Goal: Task Accomplishment & Management: Manage account settings

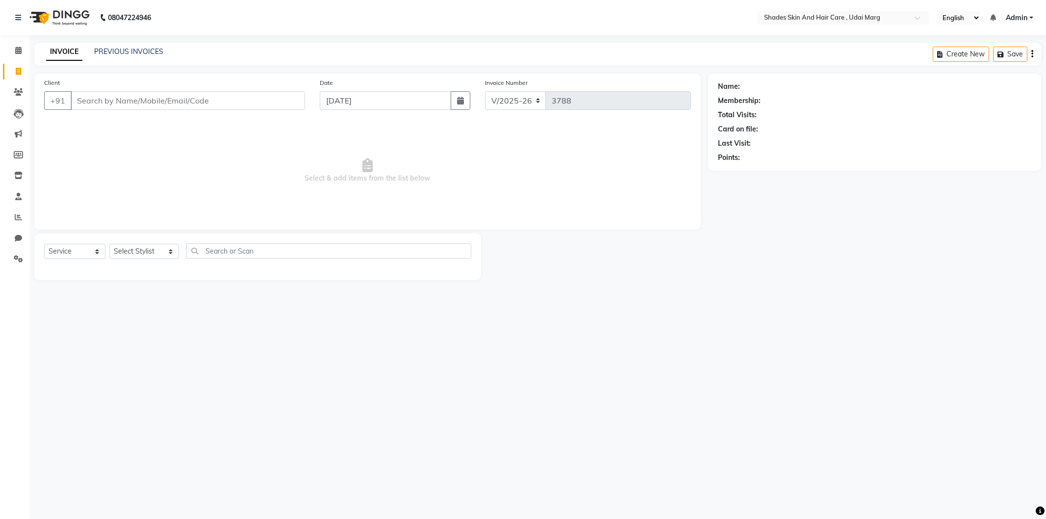
select select "8022"
select select "service"
click at [150, 105] on input "Client" at bounding box center [188, 100] width 234 height 19
click at [174, 98] on input "Client" at bounding box center [188, 100] width 234 height 19
click at [118, 135] on ngb-typeahead-window "salon 931456 5825" at bounding box center [119, 123] width 98 height 25
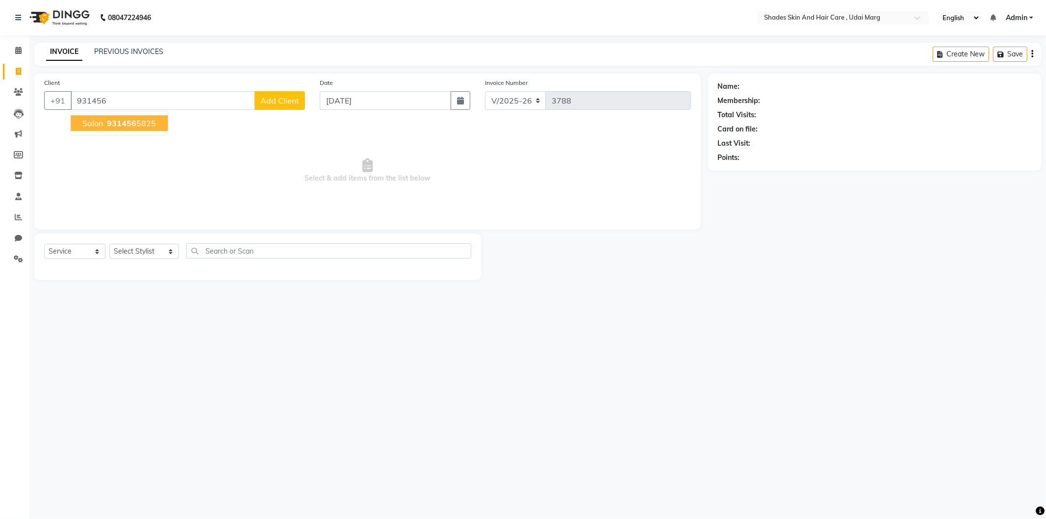
click at [123, 125] on span "931456" at bounding box center [121, 123] width 29 height 10
type input "9314565825"
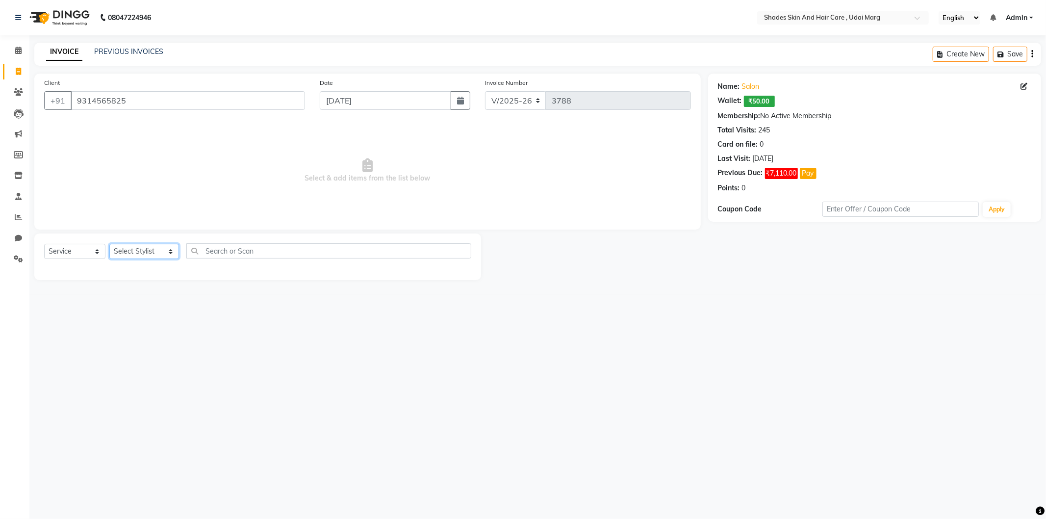
click at [165, 255] on select "Select Stylist [PERSON_NAME] ADMIN [PERSON_NAME] [PERSON_NAME] GAYATRI [PERSON_…" at bounding box center [144, 251] width 70 height 15
select select "74308"
click at [109, 244] on select "Select Stylist [PERSON_NAME] ADMIN [PERSON_NAME] [PERSON_NAME] GAYATRI [PERSON_…" at bounding box center [144, 251] width 70 height 15
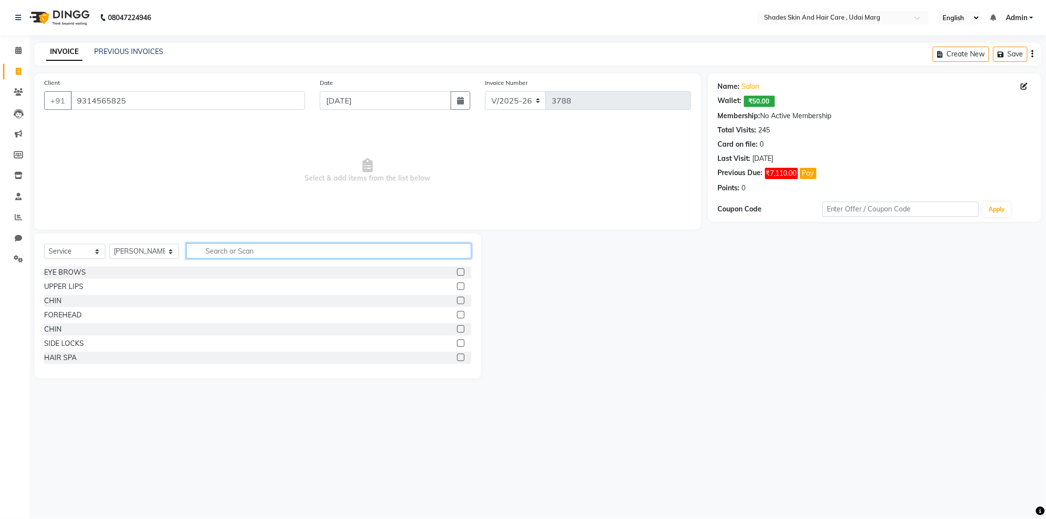
click at [284, 253] on input "text" at bounding box center [328, 250] width 285 height 15
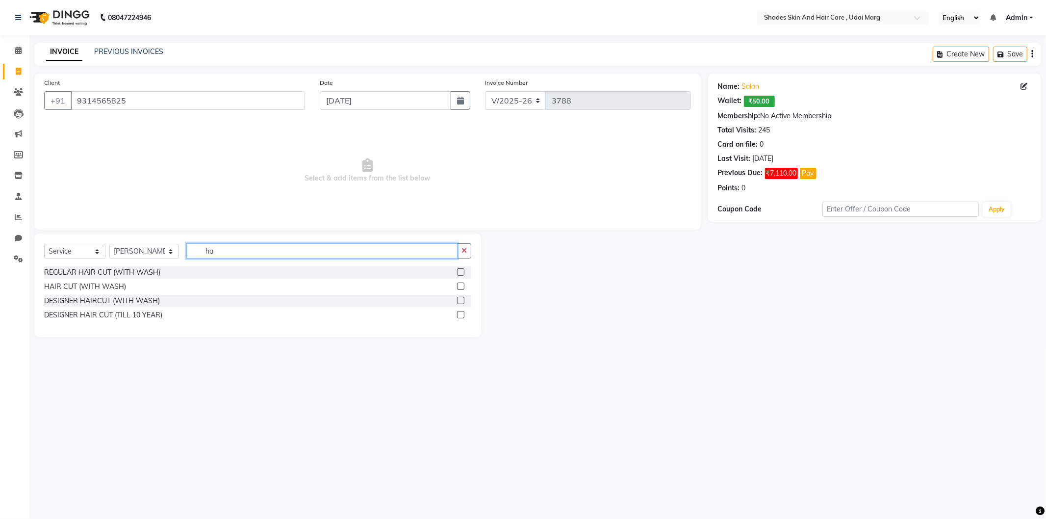
type input "h"
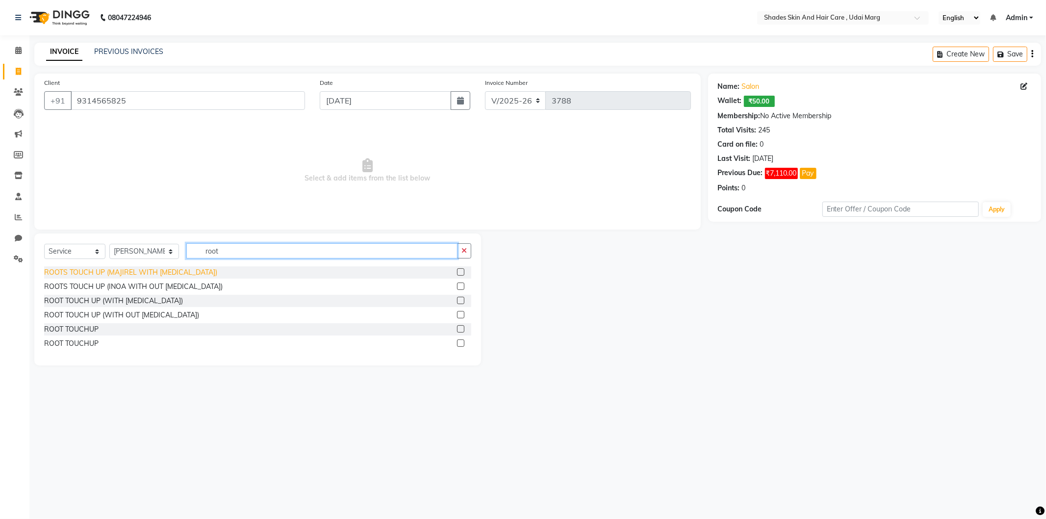
type input "root"
click at [123, 274] on div "ROOTS TOUCH UP (MAJIREL WITH [MEDICAL_DATA])" at bounding box center [130, 272] width 173 height 10
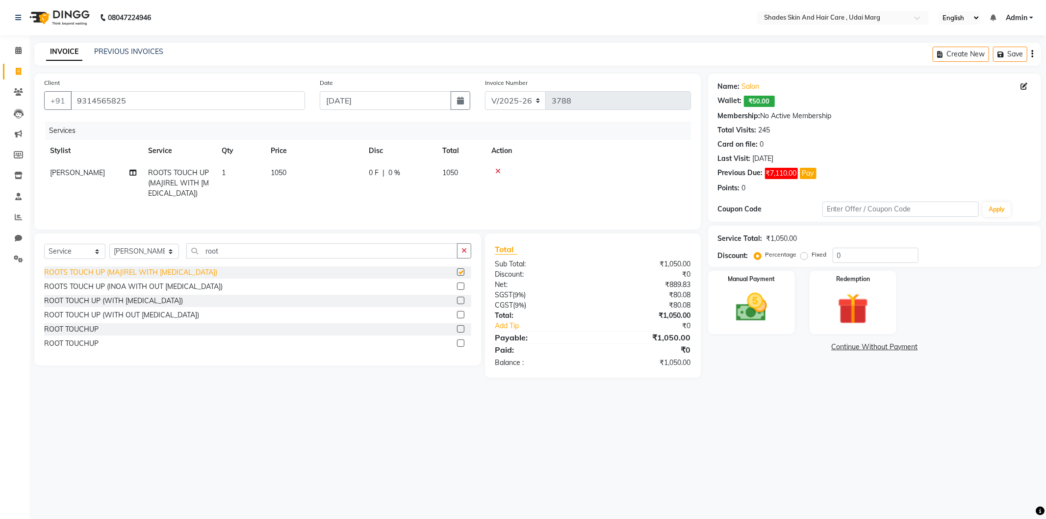
checkbox input "false"
click at [155, 245] on select "Select Stylist [PERSON_NAME] ADMIN [PERSON_NAME] [PERSON_NAME] GAYATRI [PERSON_…" at bounding box center [144, 251] width 70 height 15
select select "74311"
click at [109, 245] on select "Select Stylist [PERSON_NAME] ADMIN [PERSON_NAME] [PERSON_NAME] GAYATRI [PERSON_…" at bounding box center [144, 251] width 70 height 15
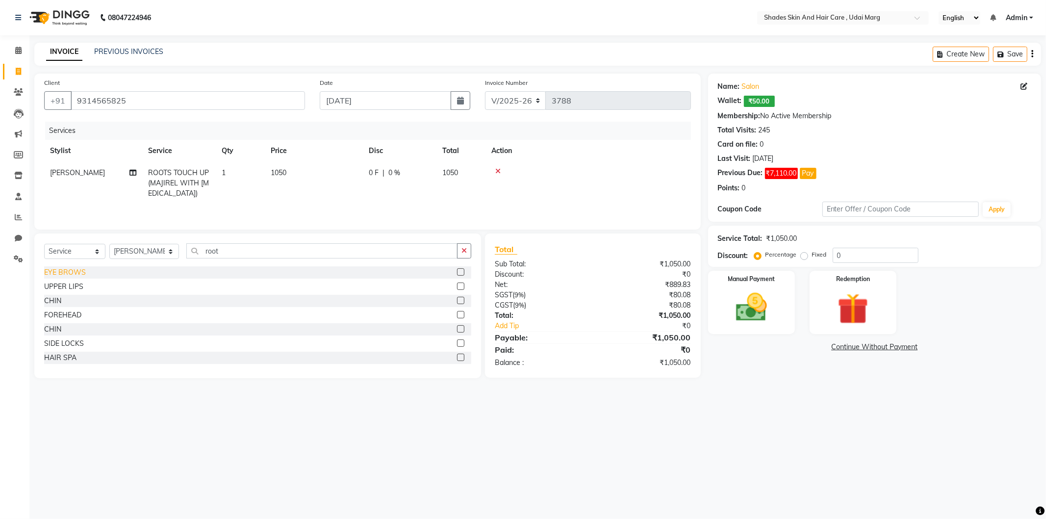
click at [70, 270] on div "EYE BROWS" at bounding box center [65, 272] width 42 height 10
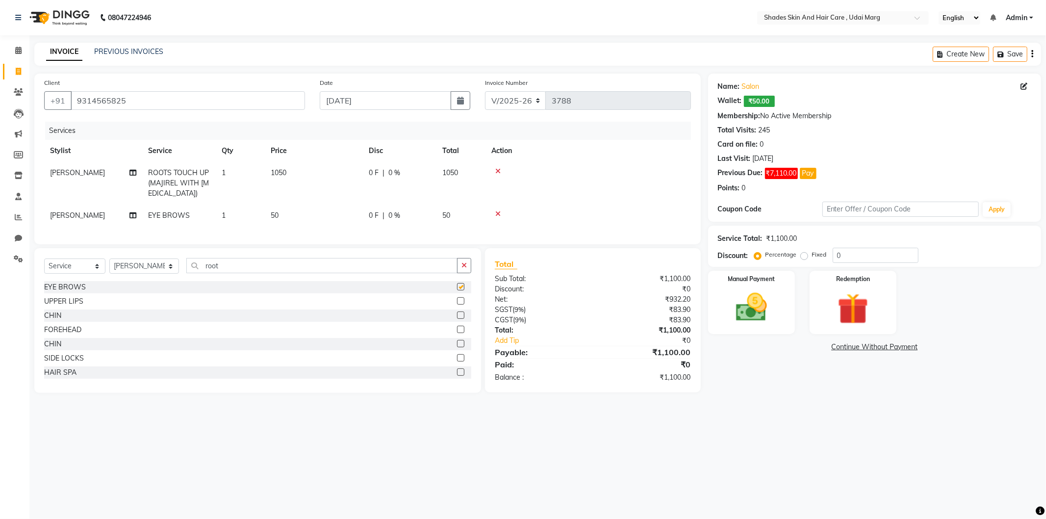
checkbox input "false"
click at [763, 306] on img at bounding box center [751, 307] width 52 height 37
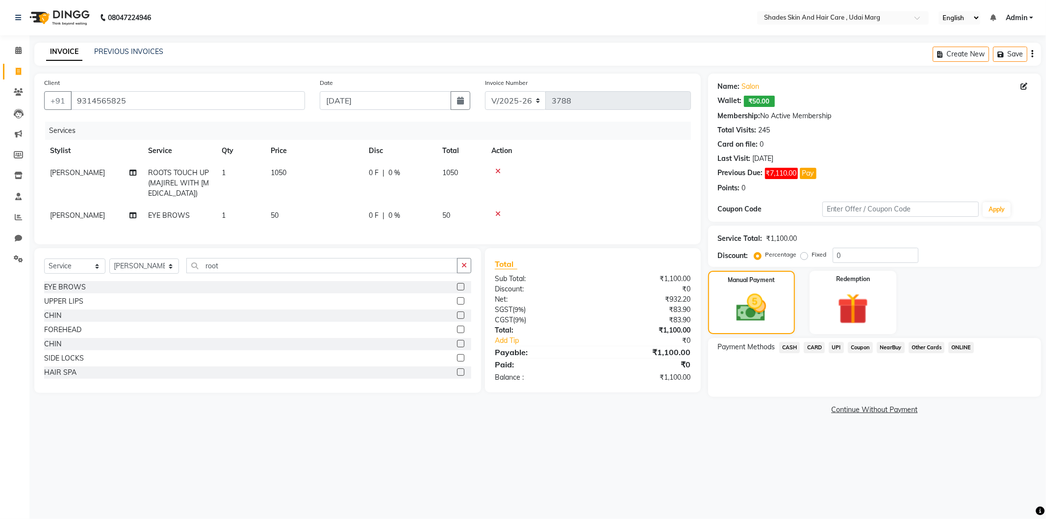
click at [791, 345] on span "CASH" at bounding box center [789, 347] width 21 height 11
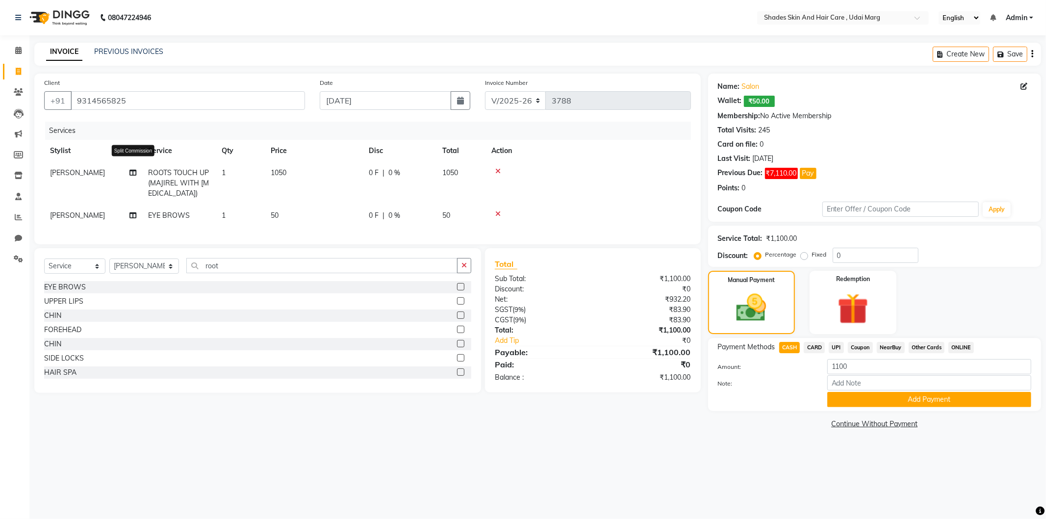
click at [134, 172] on icon at bounding box center [132, 172] width 7 height 7
select select "74308"
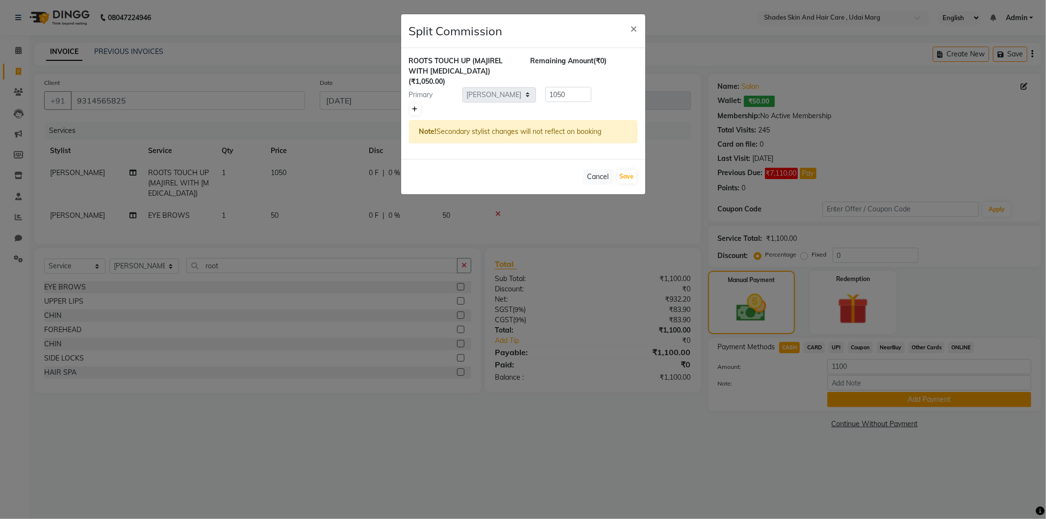
click at [412, 104] on link at bounding box center [415, 109] width 10 height 12
type input "525"
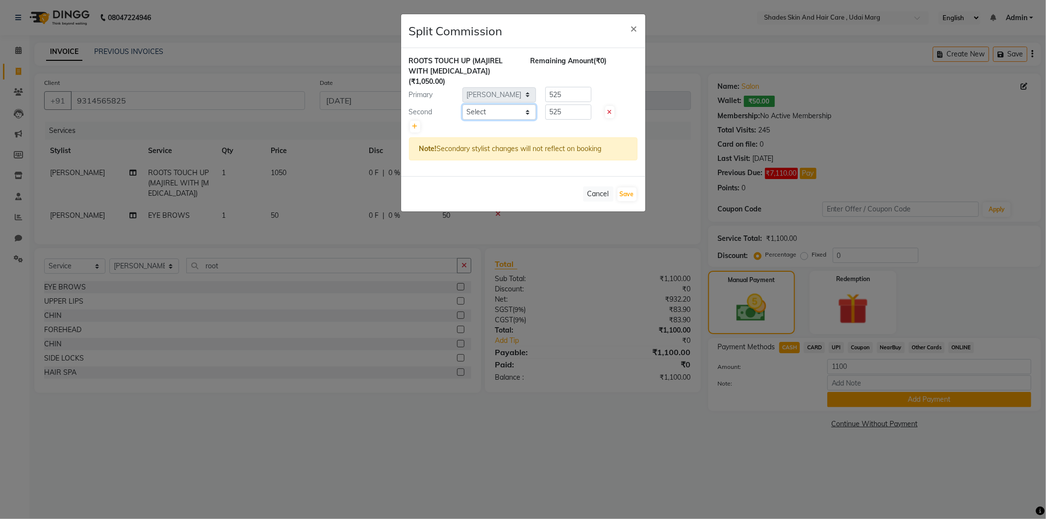
click at [526, 107] on select "Select [PERSON_NAME] ADMIN [PERSON_NAME] [PERSON_NAME] GAYATRI [PERSON_NAME] [P…" at bounding box center [499, 111] width 74 height 15
select select "74302"
click at [462, 104] on select "Select [PERSON_NAME] ADMIN [PERSON_NAME] [PERSON_NAME] GAYATRI [PERSON_NAME] [P…" at bounding box center [499, 111] width 74 height 15
click at [630, 187] on button "Save" at bounding box center [626, 194] width 19 height 14
select select "Select"
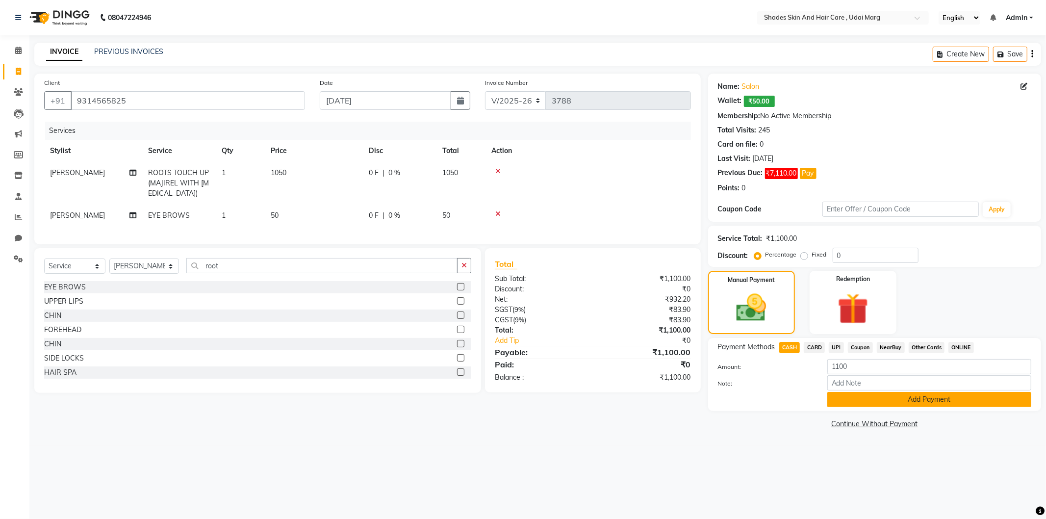
click at [845, 398] on button "Add Payment" at bounding box center [929, 399] width 204 height 15
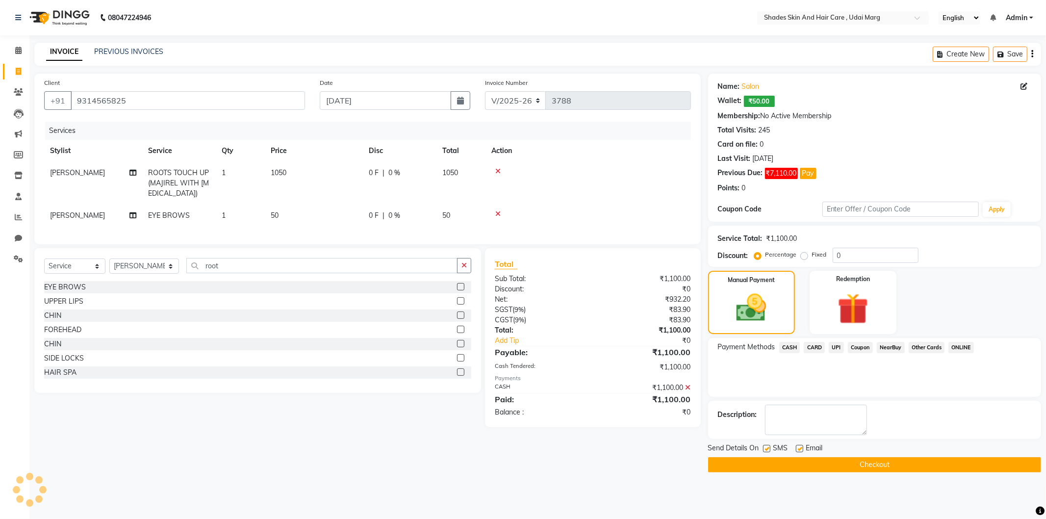
click at [817, 470] on button "Checkout" at bounding box center [874, 464] width 333 height 15
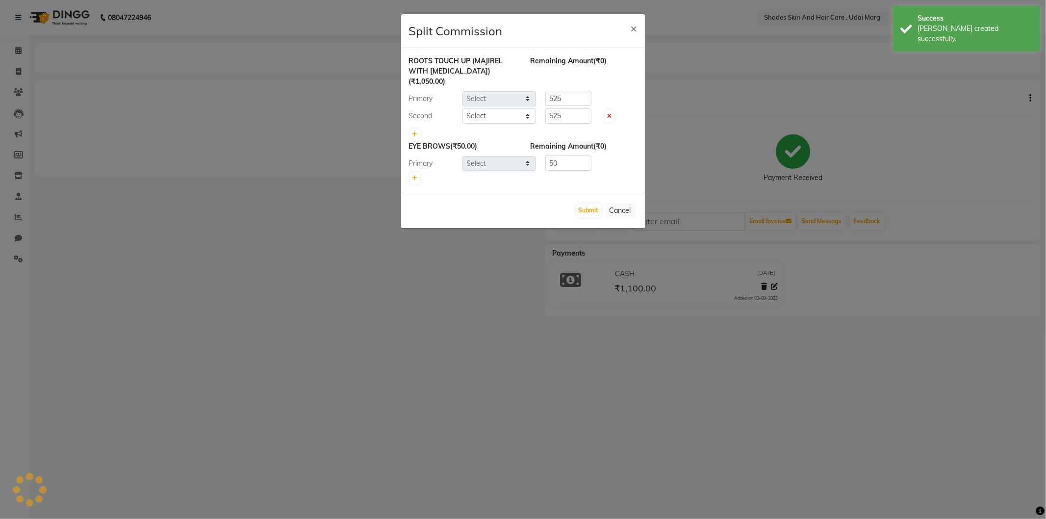
click at [12, 65] on ngb-modal-window "Split Commission × ROOTS TOUCH UP (MAJIREL WITH [MEDICAL_DATA]) (₹1,050.00) Rem…" at bounding box center [523, 259] width 1046 height 519
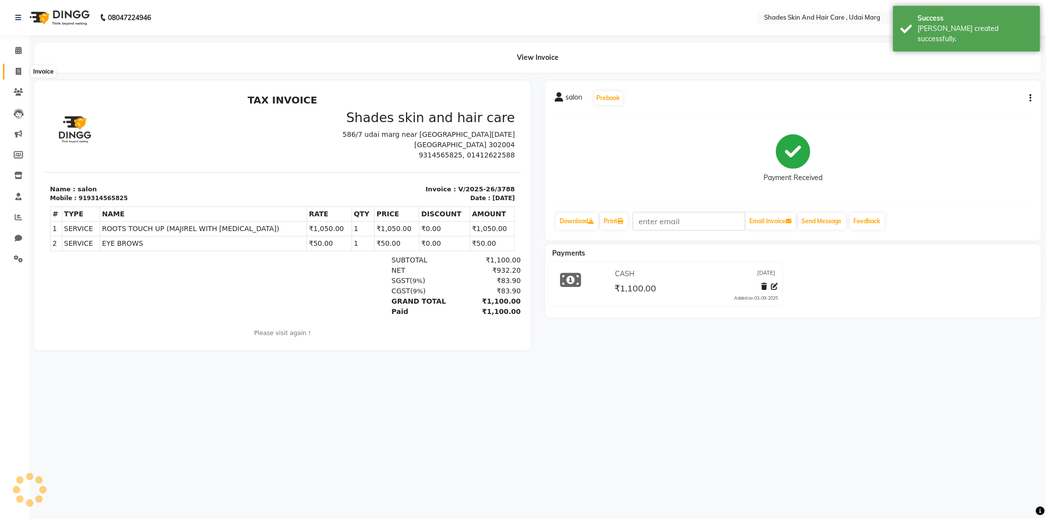
click at [16, 71] on icon at bounding box center [18, 71] width 5 height 7
select select "service"
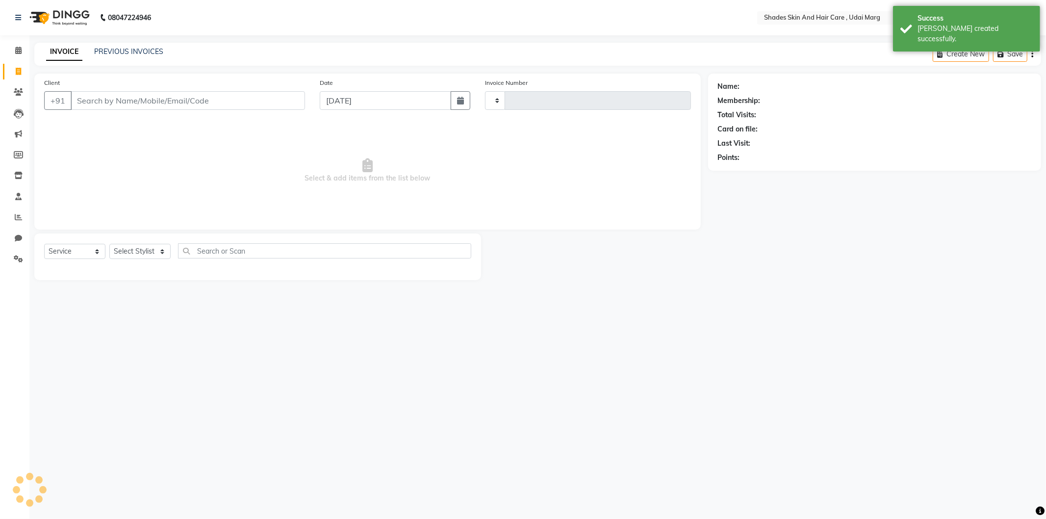
type input "3789"
select select "8022"
click at [110, 95] on input "Client" at bounding box center [188, 100] width 234 height 19
type input "9314565825"
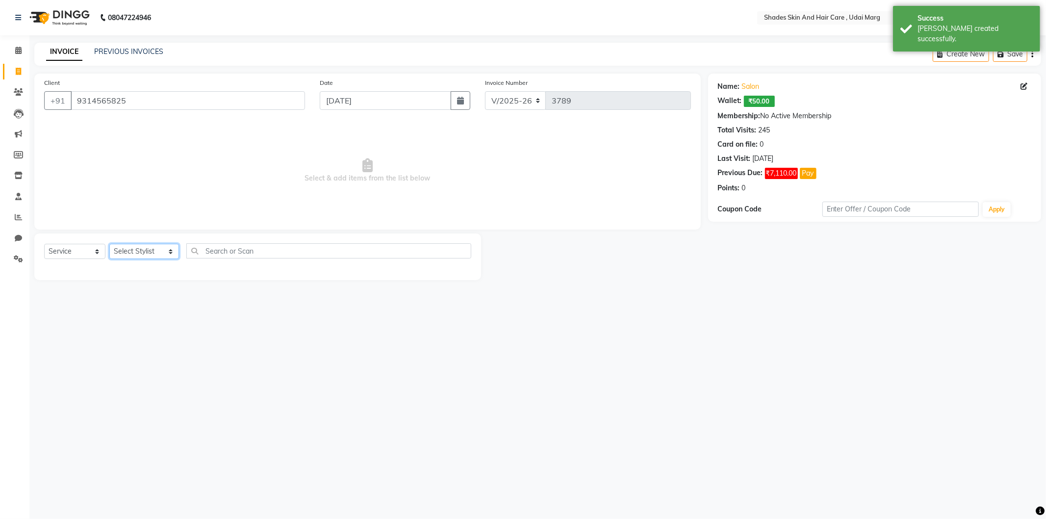
click at [131, 251] on select "Select Stylist [PERSON_NAME] ADMIN [PERSON_NAME] [PERSON_NAME] GAYATRI [PERSON_…" at bounding box center [144, 251] width 70 height 15
select select "74311"
click at [109, 244] on select "Select Stylist [PERSON_NAME] ADMIN [PERSON_NAME] [PERSON_NAME] GAYATRI [PERSON_…" at bounding box center [144, 251] width 70 height 15
click at [68, 266] on div "EYE BROWS" at bounding box center [257, 272] width 427 height 12
click at [76, 268] on div "EYE BROWS" at bounding box center [65, 272] width 42 height 10
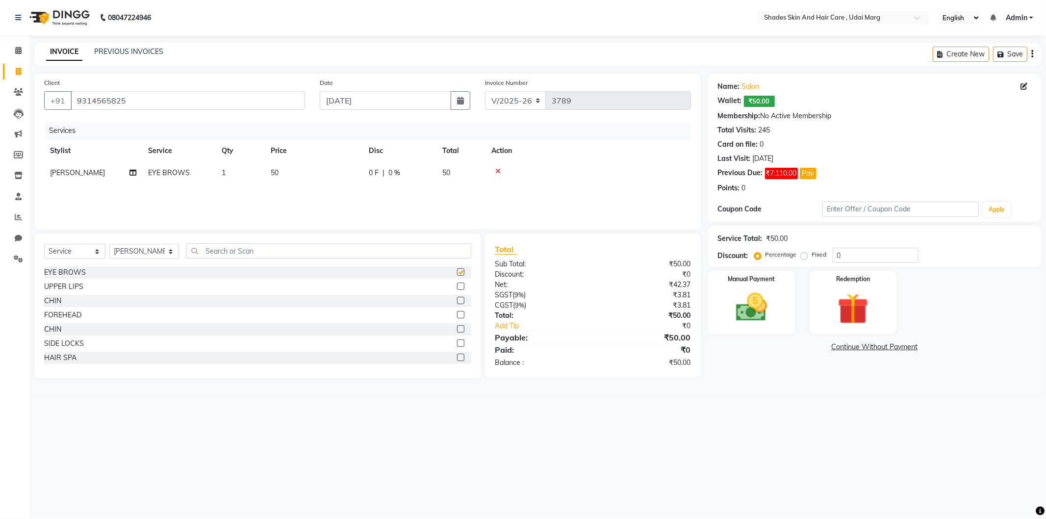
checkbox input "false"
click at [300, 162] on td "50" at bounding box center [314, 173] width 98 height 22
select select "74311"
click at [340, 178] on input "50" at bounding box center [360, 175] width 86 height 15
type input "5"
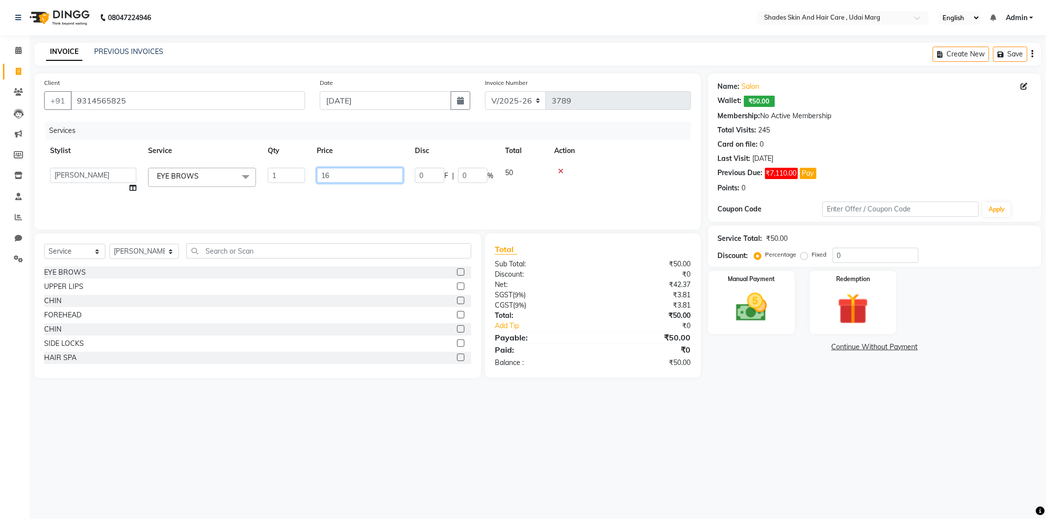
type input "160"
click at [233, 188] on div "Services Stylist Service Qty Price Disc Total Action [PERSON_NAME] EYE BROWS 1 …" at bounding box center [367, 171] width 647 height 98
click at [164, 254] on select "Select Stylist [PERSON_NAME] ADMIN [PERSON_NAME] [PERSON_NAME] GAYATRI [PERSON_…" at bounding box center [144, 251] width 70 height 15
select select "74301"
click at [109, 244] on select "Select Stylist [PERSON_NAME] ADMIN [PERSON_NAME] [PERSON_NAME] GAYATRI [PERSON_…" at bounding box center [144, 251] width 70 height 15
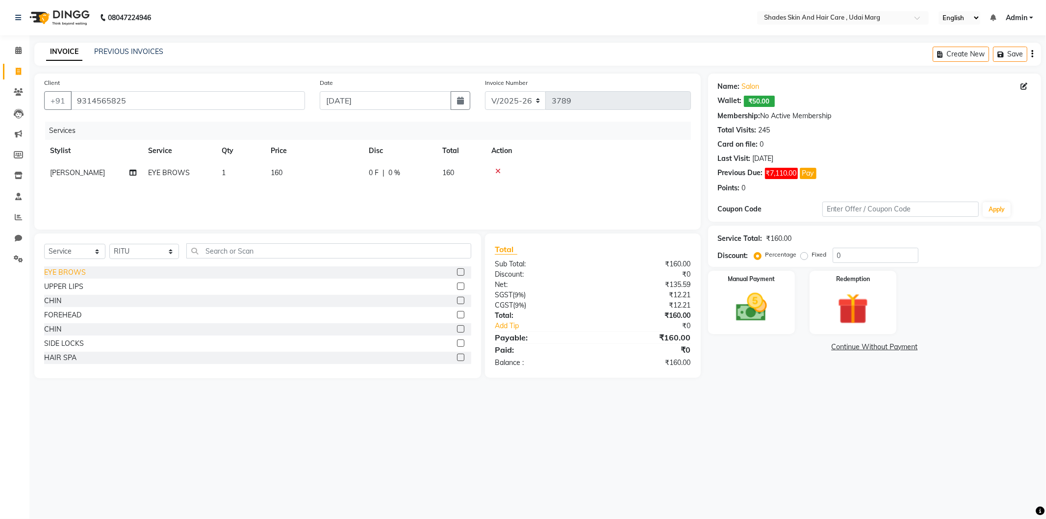
click at [74, 275] on div "EYE BROWS" at bounding box center [65, 272] width 42 height 10
checkbox input "false"
click at [498, 190] on icon at bounding box center [497, 193] width 5 height 7
click at [79, 286] on div "UPPER LIPS" at bounding box center [63, 286] width 39 height 10
checkbox input "false"
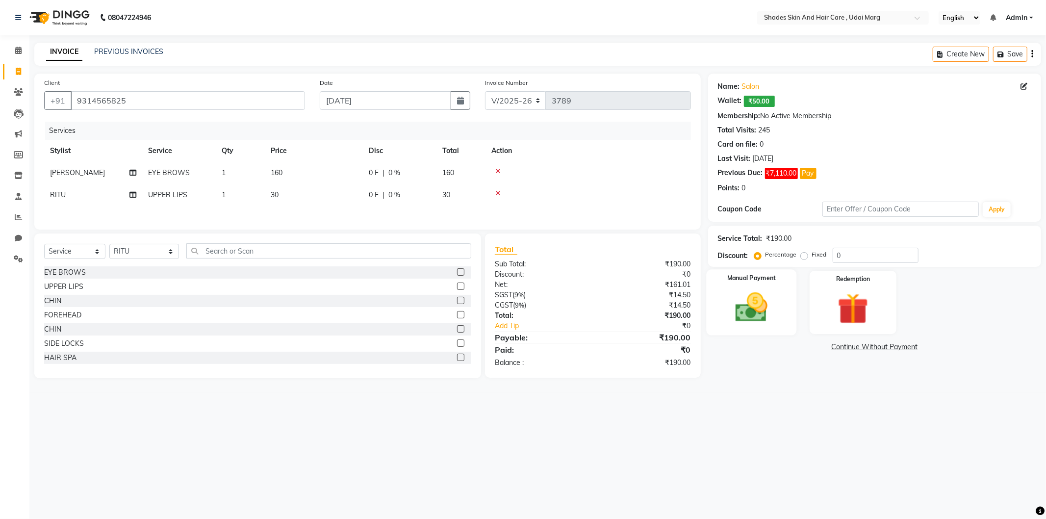
click at [773, 298] on img at bounding box center [751, 307] width 52 height 37
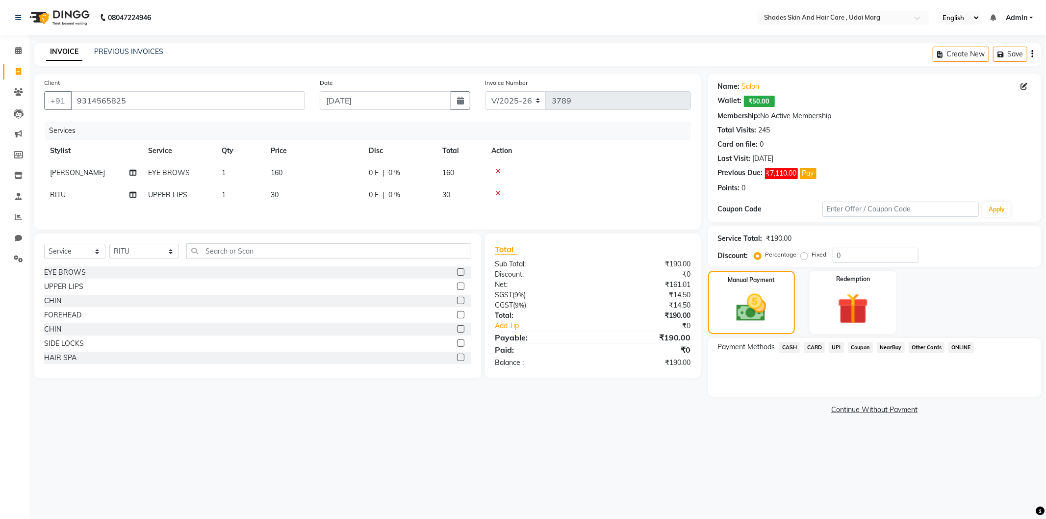
click at [835, 342] on span "UPI" at bounding box center [836, 347] width 15 height 11
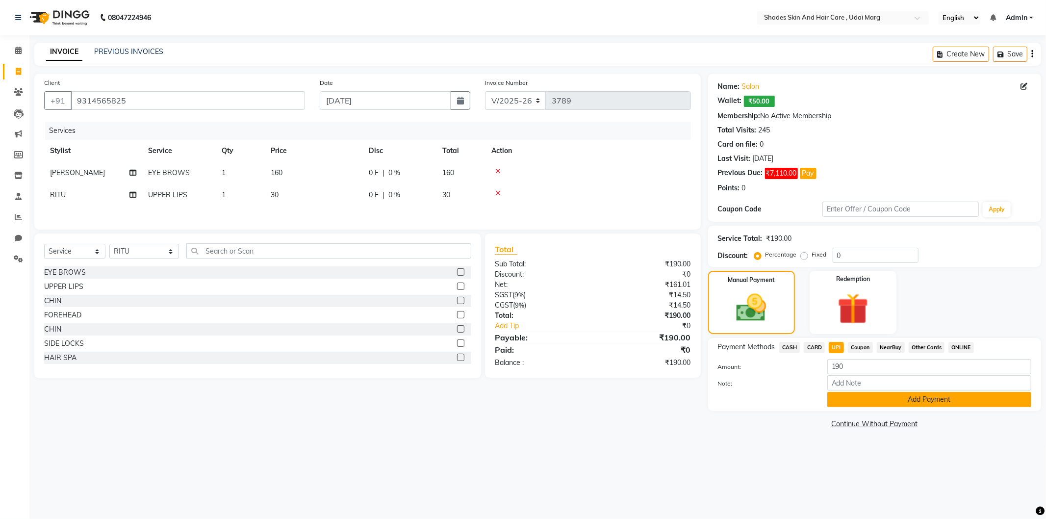
click at [864, 400] on button "Add Payment" at bounding box center [929, 399] width 204 height 15
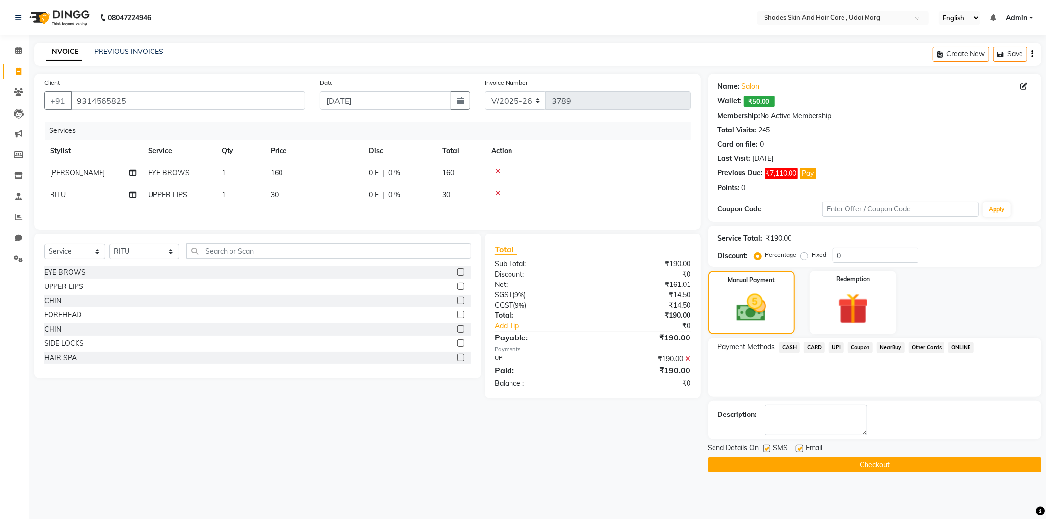
click at [816, 462] on button "Checkout" at bounding box center [874, 464] width 333 height 15
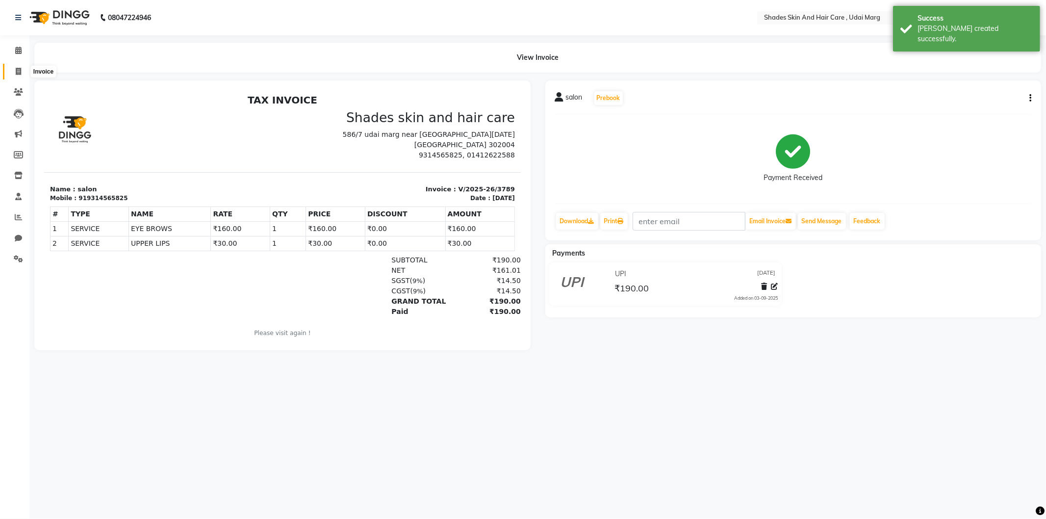
click at [16, 73] on icon at bounding box center [18, 71] width 5 height 7
select select "service"
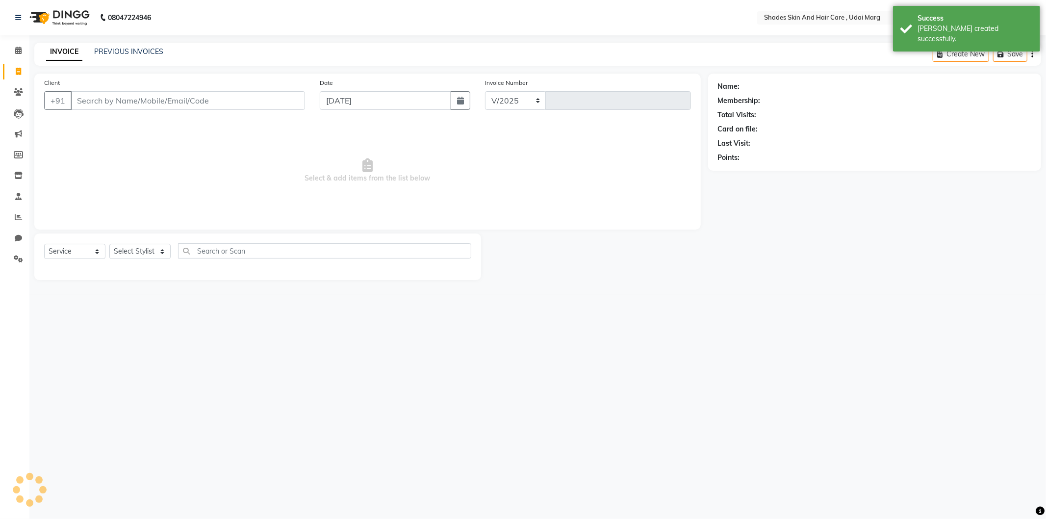
select select "8022"
type input "3790"
click at [190, 95] on input "Client" at bounding box center [188, 100] width 234 height 19
type input "9314565825"
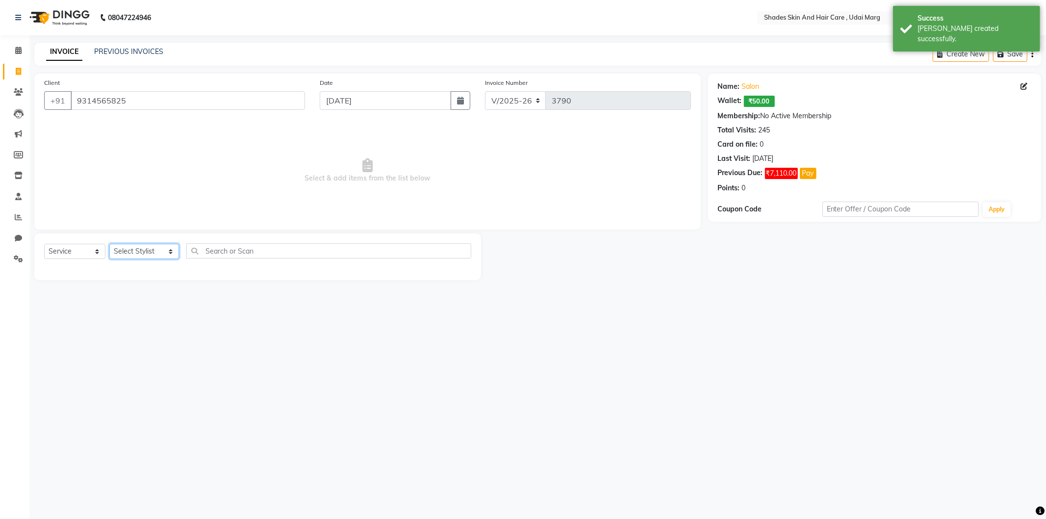
click at [145, 244] on select "Select Stylist [PERSON_NAME] ADMIN [PERSON_NAME] [PERSON_NAME] GAYATRI [PERSON_…" at bounding box center [144, 251] width 70 height 15
select select "74309"
click at [109, 244] on select "Select Stylist [PERSON_NAME] ADMIN [PERSON_NAME] [PERSON_NAME] GAYATRI [PERSON_…" at bounding box center [144, 251] width 70 height 15
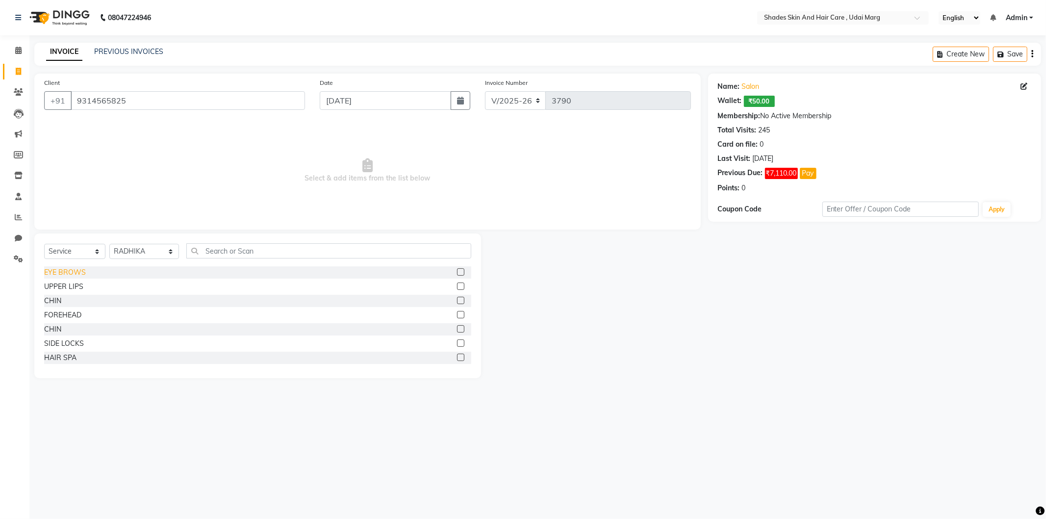
click at [72, 275] on div "EYE BROWS" at bounding box center [65, 272] width 42 height 10
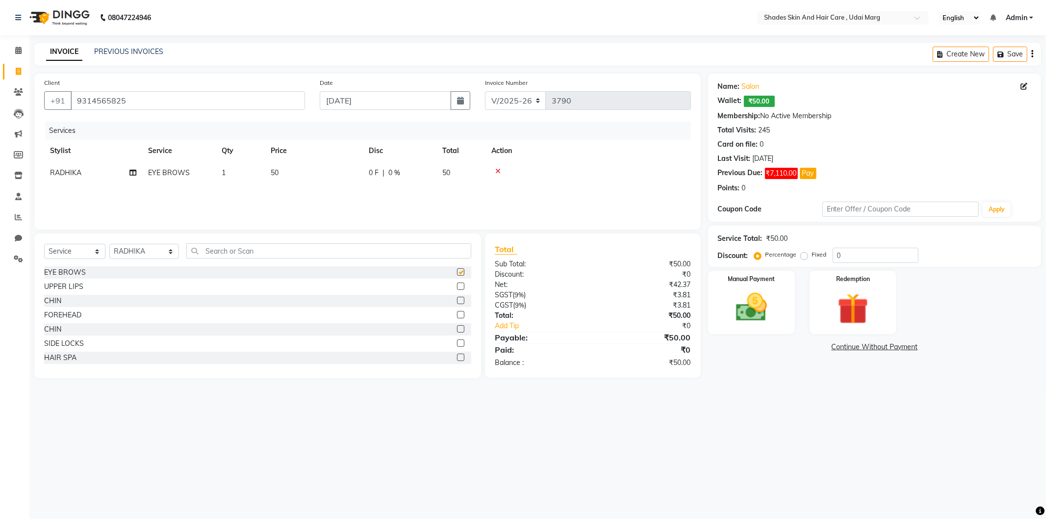
checkbox input "false"
click at [292, 178] on td "50" at bounding box center [314, 173] width 98 height 22
select select "74309"
click at [350, 166] on td "50" at bounding box center [360, 180] width 98 height 37
click at [348, 177] on input "50" at bounding box center [360, 175] width 86 height 15
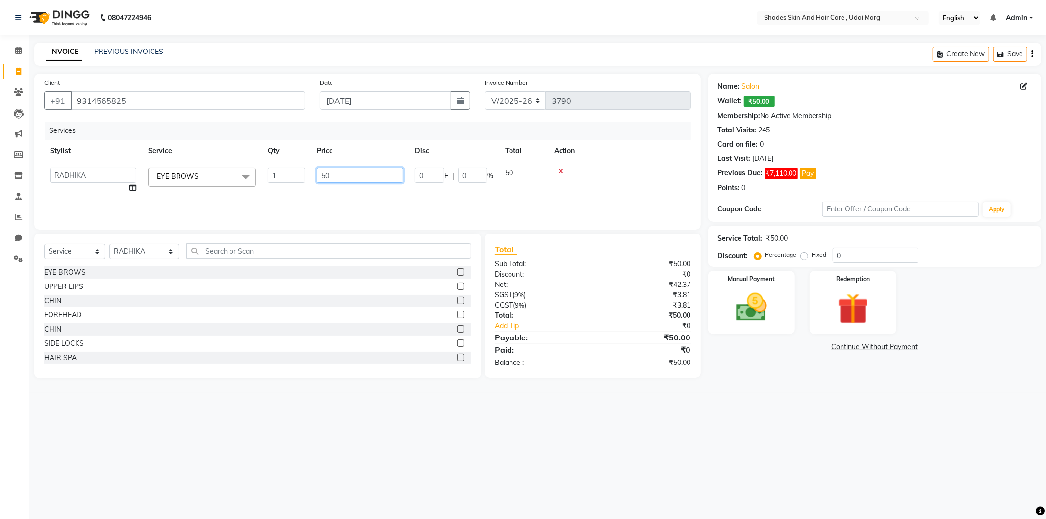
type input "5"
type input "80"
click at [346, 197] on div "Services Stylist Service Qty Price Disc Total Action [PERSON_NAME] ADMIN [PERSO…" at bounding box center [367, 171] width 647 height 98
click at [766, 305] on img at bounding box center [751, 307] width 52 height 37
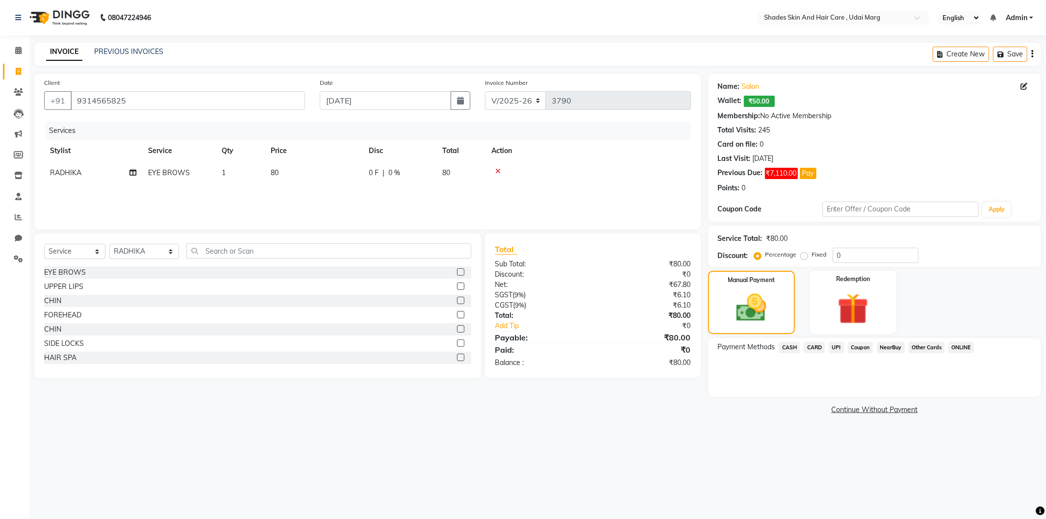
click at [796, 348] on span "CASH" at bounding box center [789, 347] width 21 height 11
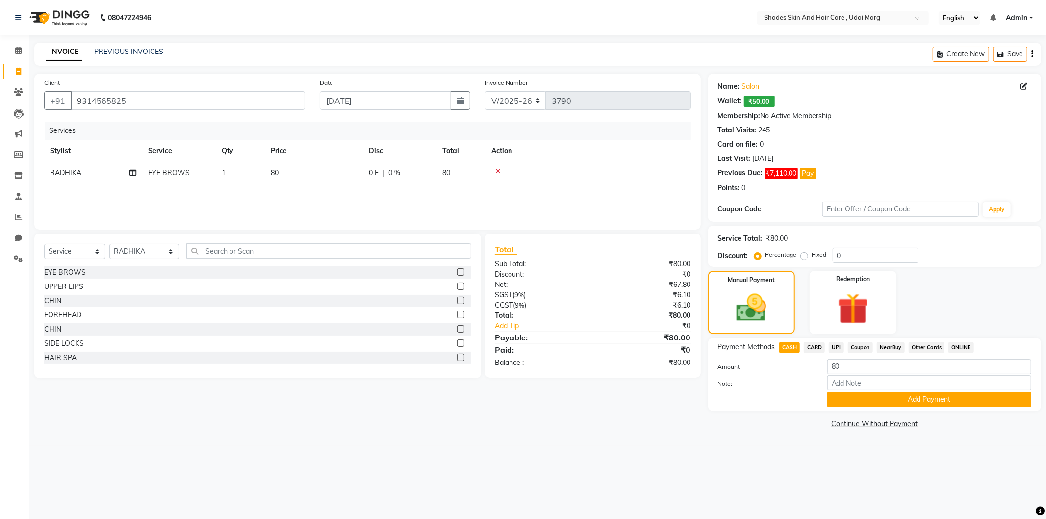
click at [834, 346] on span "UPI" at bounding box center [836, 347] width 15 height 11
click at [849, 368] on input "80" at bounding box center [929, 366] width 204 height 15
click at [855, 382] on input "Note:" at bounding box center [929, 382] width 204 height 15
click at [290, 173] on td "80" at bounding box center [314, 173] width 98 height 22
select select "74309"
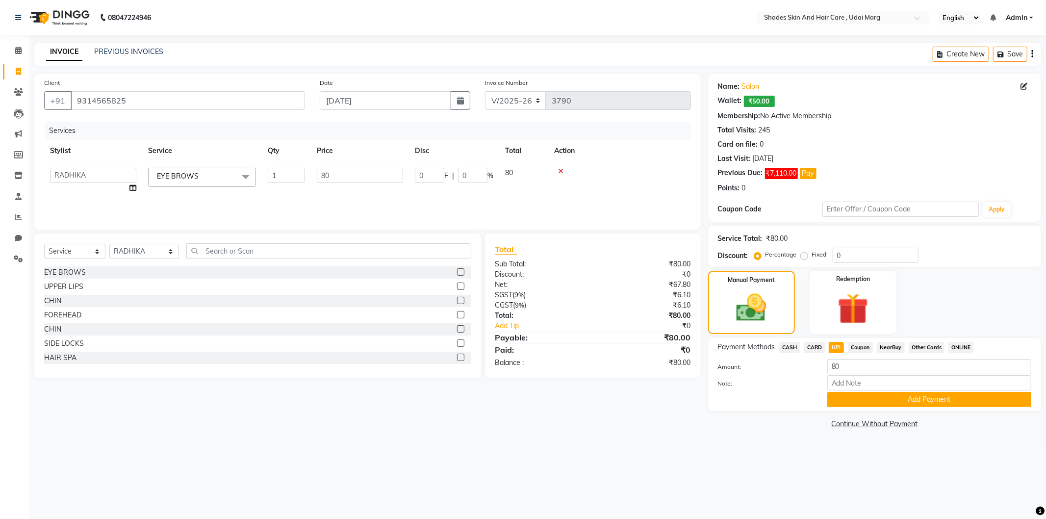
click at [793, 345] on span "CASH" at bounding box center [789, 347] width 21 height 11
click at [830, 346] on span "UPI" at bounding box center [836, 347] width 15 height 11
click at [836, 347] on span "UPI" at bounding box center [836, 347] width 15 height 11
click at [868, 391] on div "Amount: 80 Note: Add Payment" at bounding box center [874, 383] width 313 height 48
click at [866, 402] on button "Add Payment" at bounding box center [929, 399] width 204 height 15
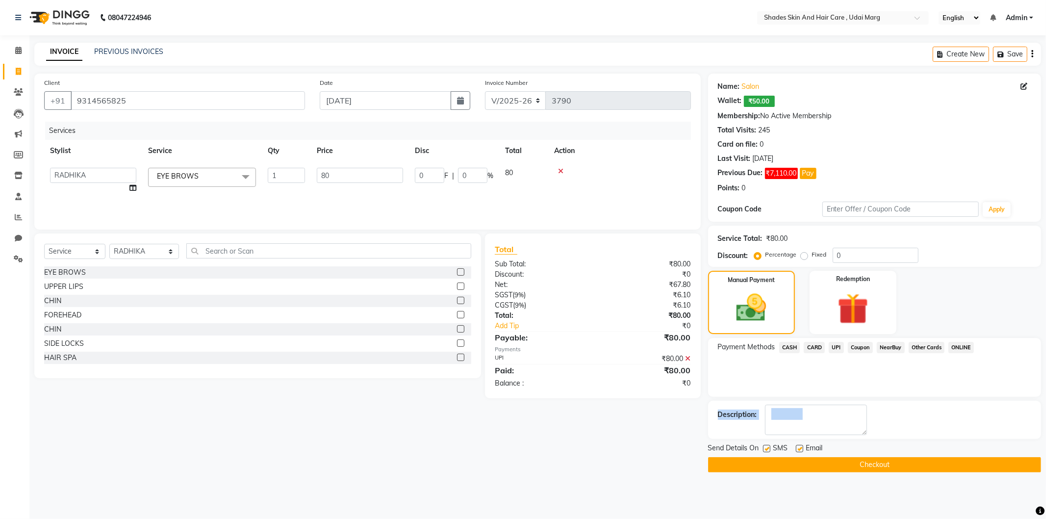
click at [819, 467] on button "Checkout" at bounding box center [874, 464] width 333 height 15
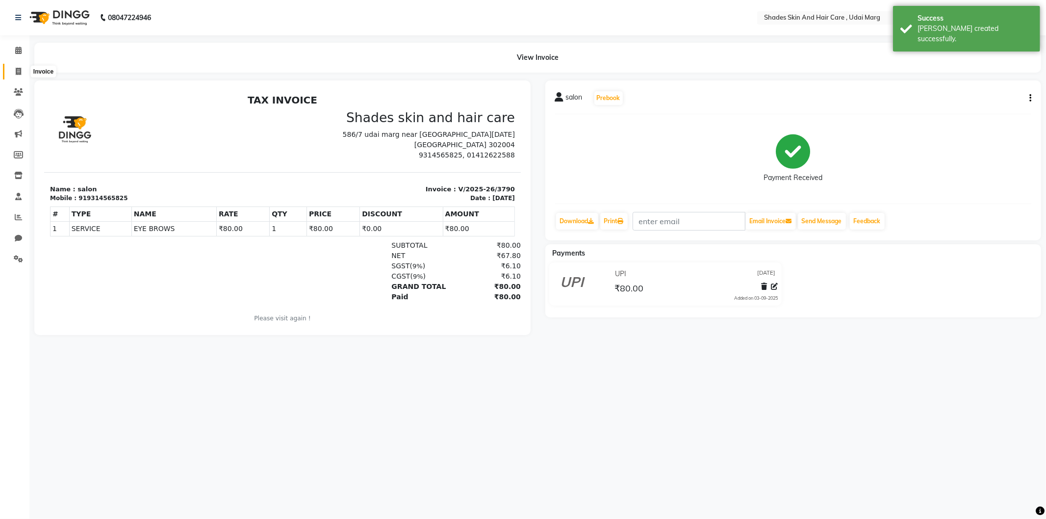
click at [16, 69] on icon at bounding box center [18, 71] width 5 height 7
select select "service"
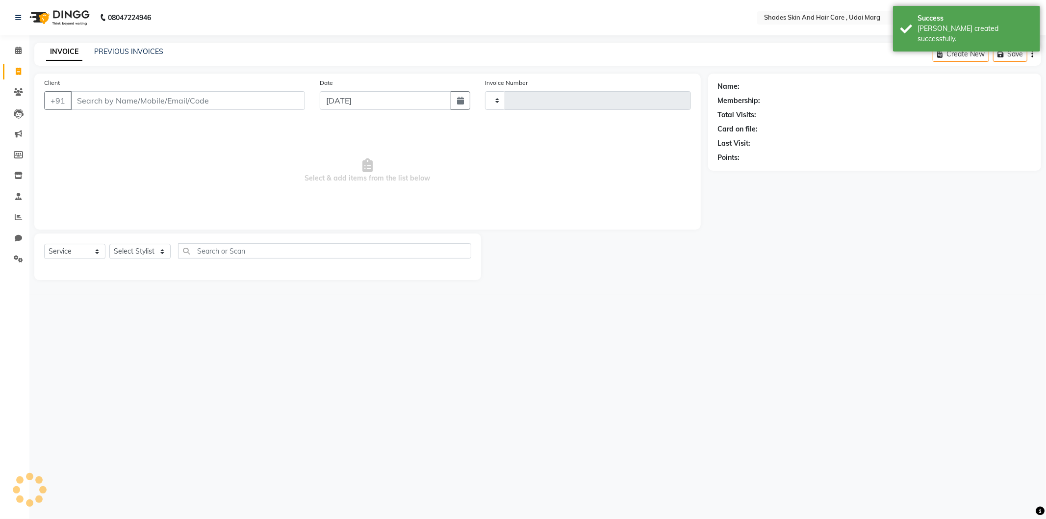
type input "3791"
select select "8022"
click at [138, 114] on div "Client +91" at bounding box center [175, 97] width 276 height 40
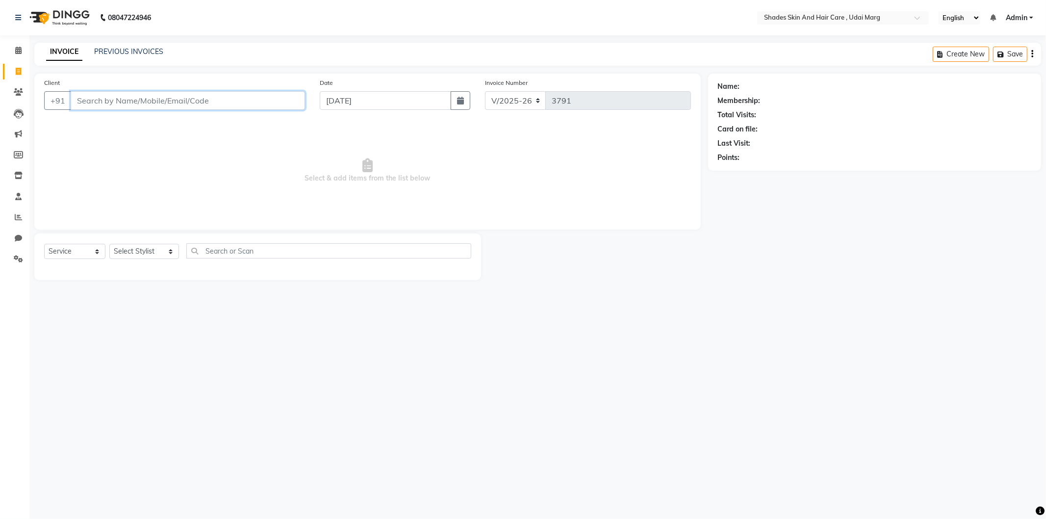
click at [230, 96] on input "Client" at bounding box center [188, 100] width 234 height 19
type input "9314565825"
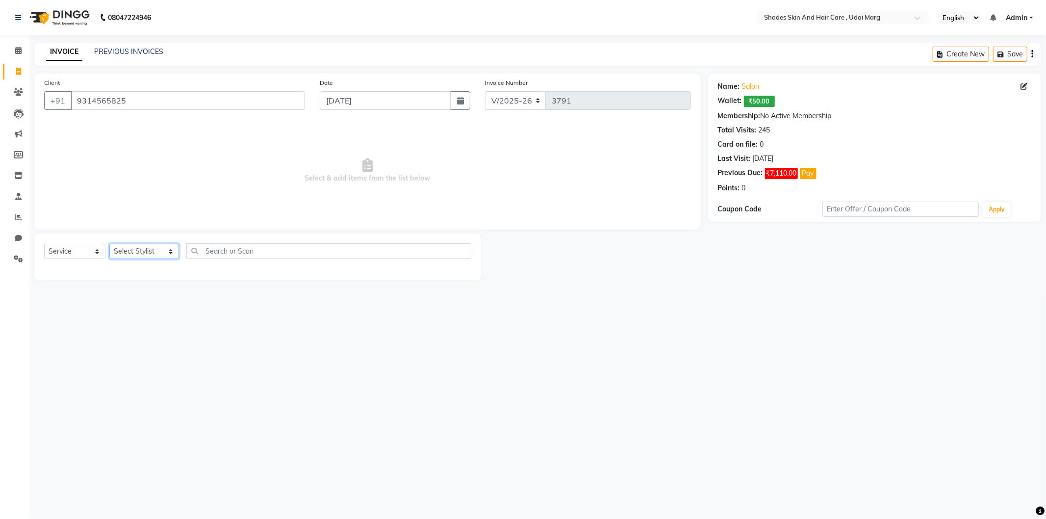
click at [147, 251] on select "Select Stylist [PERSON_NAME] ADMIN [PERSON_NAME] [PERSON_NAME] GAYATRI [PERSON_…" at bounding box center [144, 251] width 70 height 15
select select "74311"
click at [109, 244] on select "Select Stylist [PERSON_NAME] ADMIN [PERSON_NAME] [PERSON_NAME] GAYATRI [PERSON_…" at bounding box center [144, 251] width 70 height 15
click at [79, 271] on div "EYE BROWS" at bounding box center [65, 272] width 42 height 10
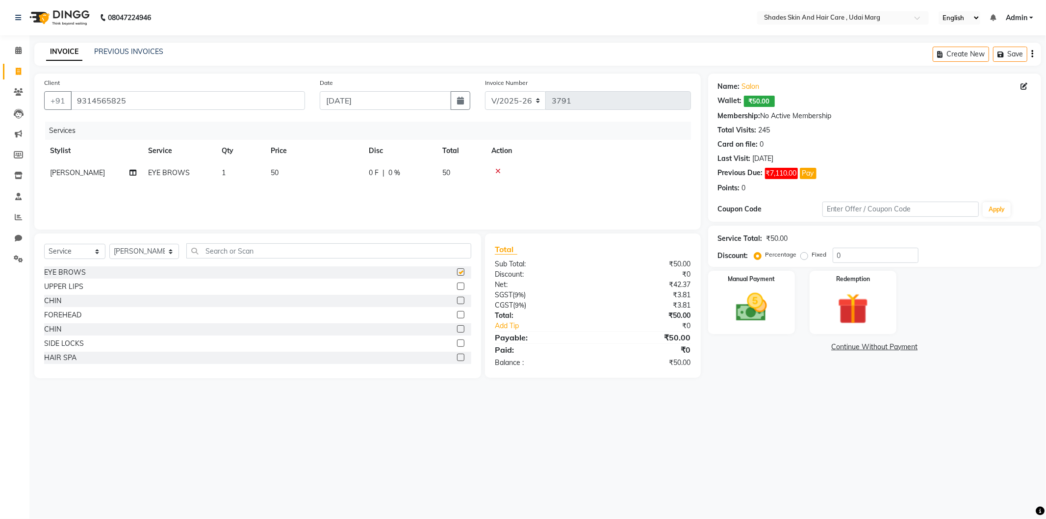
checkbox input "false"
click at [277, 165] on td "50" at bounding box center [314, 173] width 98 height 22
select select "74311"
click at [349, 172] on input "50" at bounding box center [360, 175] width 86 height 15
type input "5"
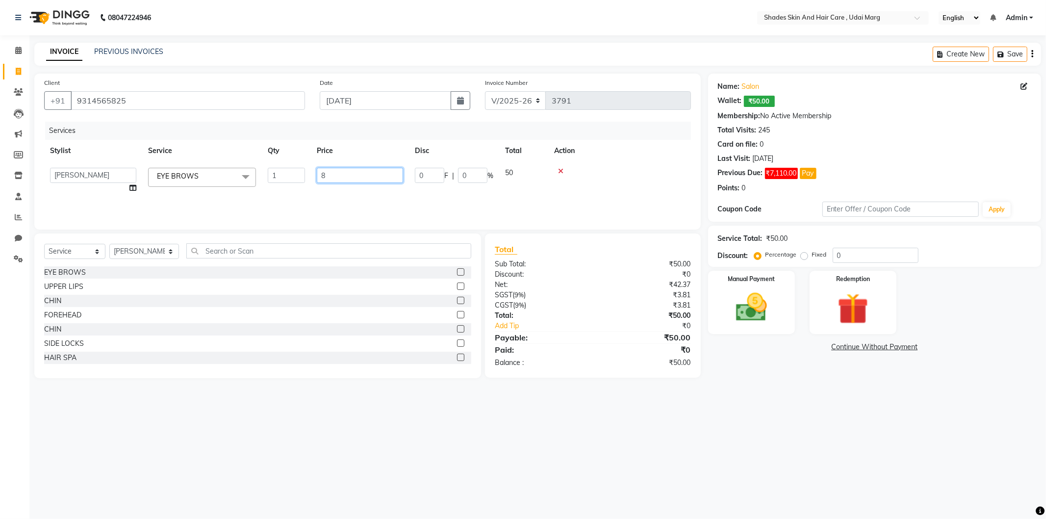
type input "80"
click at [375, 193] on div "Services Stylist Service Qty Price Disc Total Action [PERSON_NAME] ADMIN [PERSO…" at bounding box center [367, 171] width 647 height 98
click at [761, 330] on div "Manual Payment" at bounding box center [751, 302] width 90 height 66
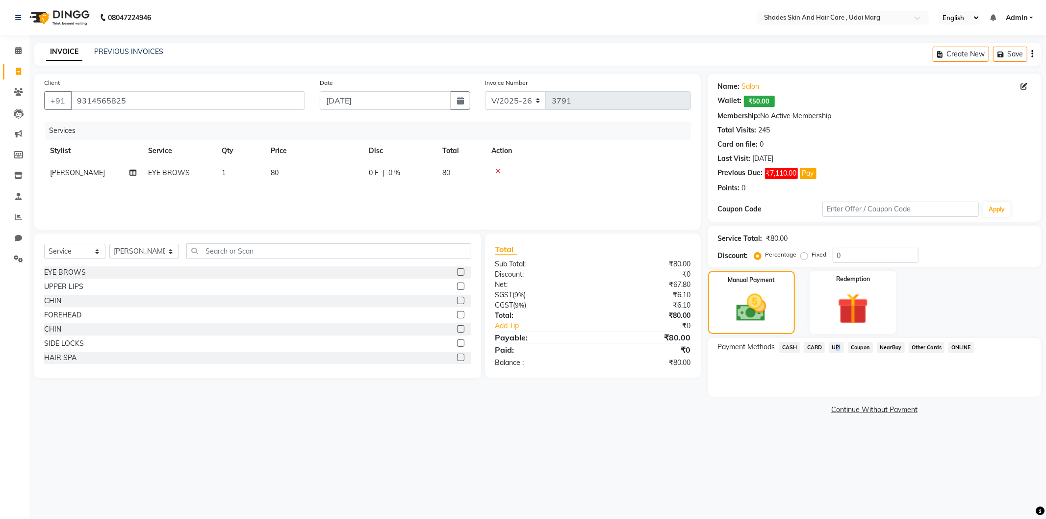
click at [834, 346] on span "UPI" at bounding box center [836, 347] width 15 height 11
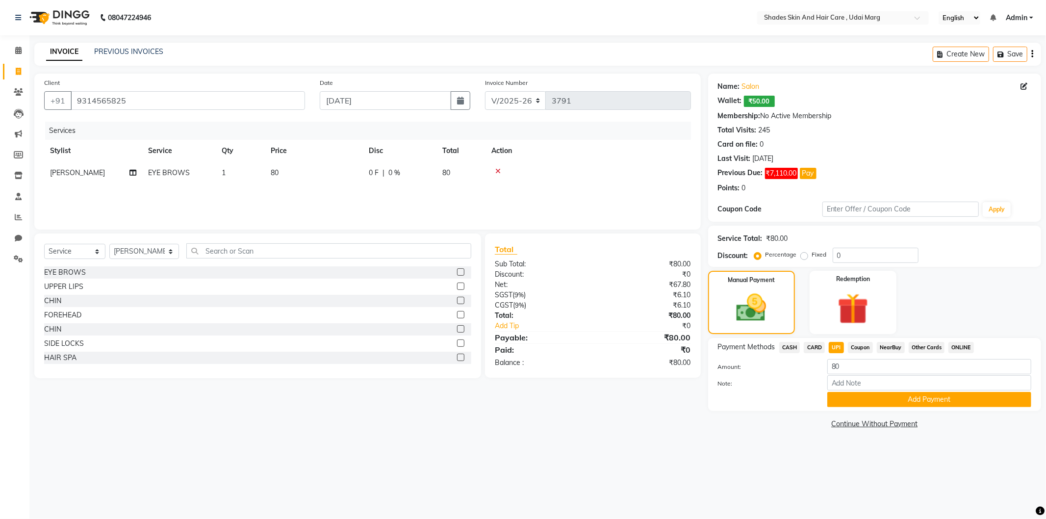
click at [838, 349] on span "UPI" at bounding box center [836, 347] width 15 height 11
click at [850, 403] on button "Add Payment" at bounding box center [929, 399] width 204 height 15
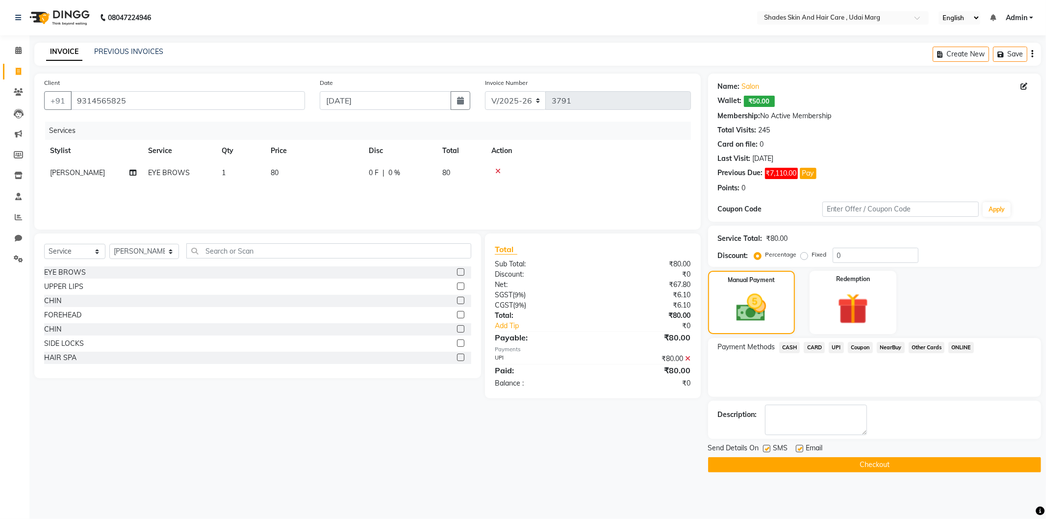
drag, startPoint x: 797, startPoint y: 465, endPoint x: 942, endPoint y: 340, distance: 191.3
click at [947, 339] on div "Name: Salon Wallet: ₹50.00 Membership: No Active Membership Total Visits: 245 C…" at bounding box center [878, 273] width 340 height 399
click at [686, 358] on icon at bounding box center [688, 358] width 5 height 7
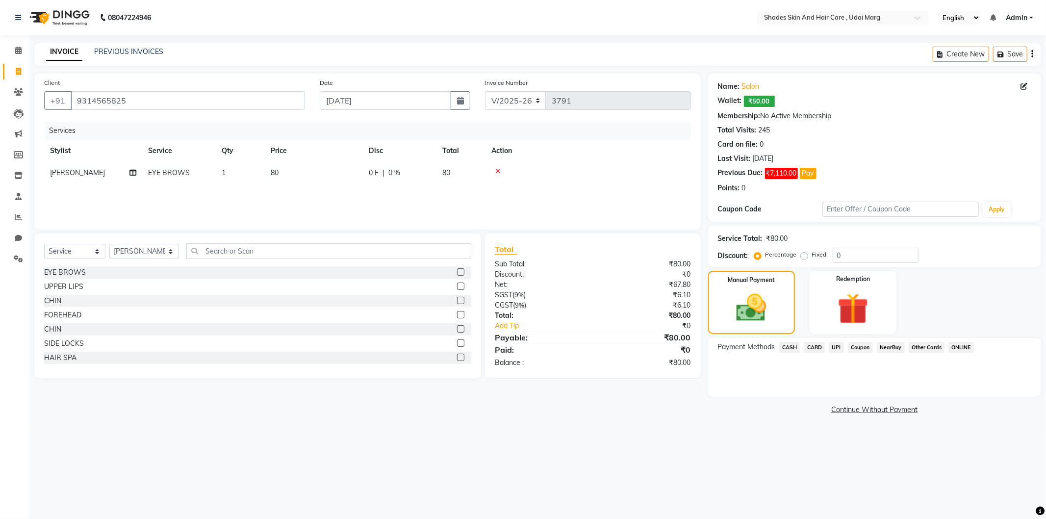
click at [956, 347] on span "ONLINE" at bounding box center [960, 347] width 25 height 11
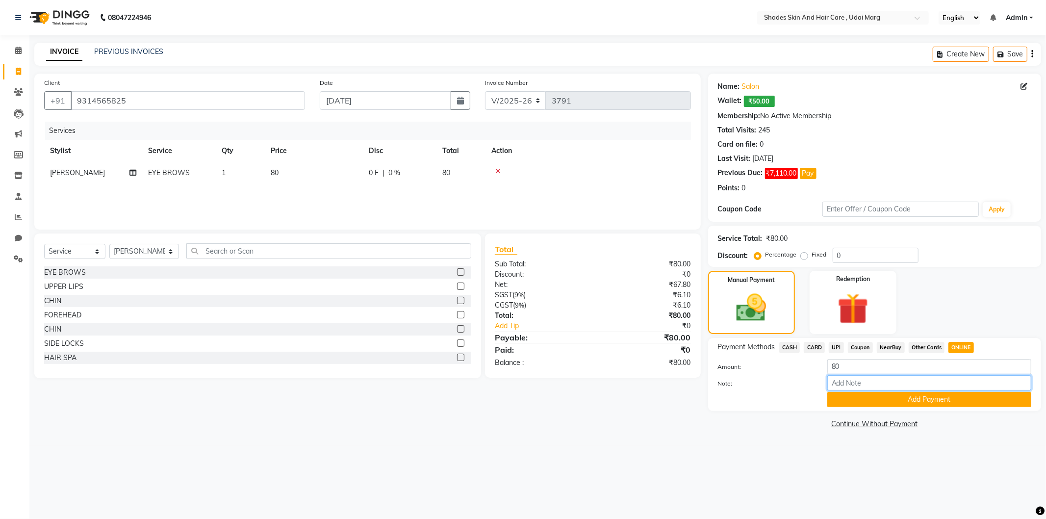
click at [854, 381] on input "Note:" at bounding box center [929, 382] width 204 height 15
type input "9799100100"
click at [866, 409] on div "Payment Methods CASH CARD UPI Coupon NearBuy Other Cards ONLINE Amount: 80 Note…" at bounding box center [874, 374] width 333 height 73
click at [864, 406] on button "Add Payment" at bounding box center [929, 399] width 204 height 15
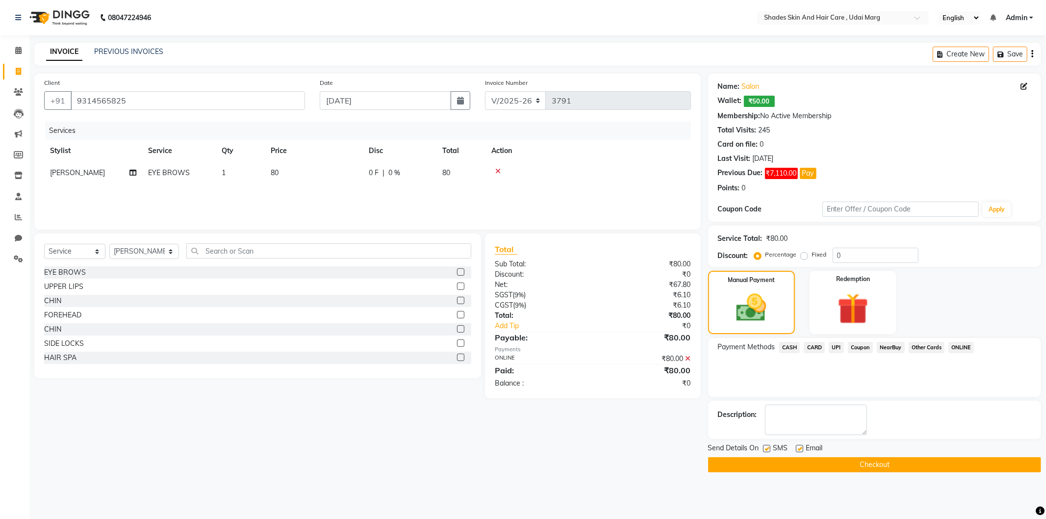
click at [815, 461] on button "Checkout" at bounding box center [874, 464] width 333 height 15
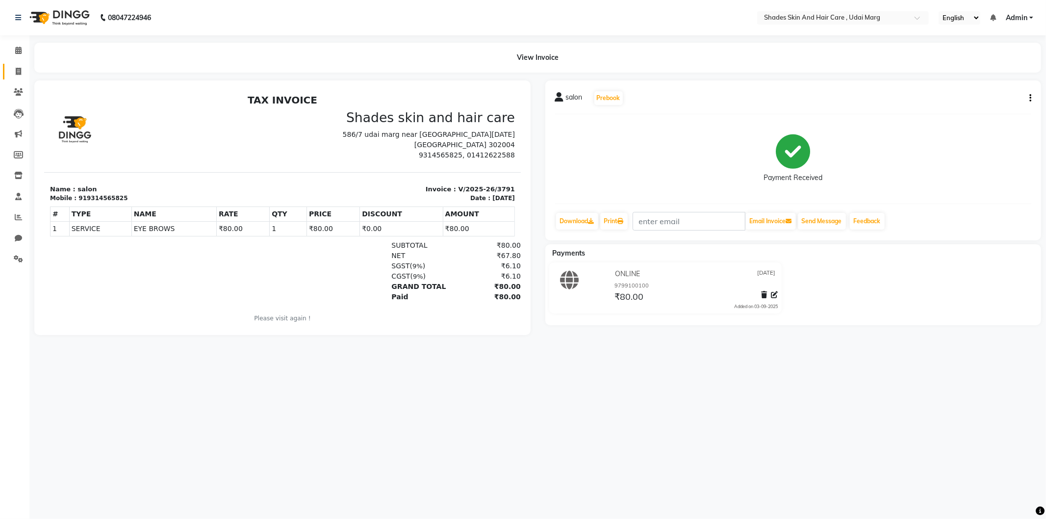
drag, startPoint x: 20, startPoint y: 61, endPoint x: 16, endPoint y: 65, distance: 5.9
click at [17, 64] on li "Invoice" at bounding box center [14, 71] width 29 height 21
click at [16, 68] on icon at bounding box center [18, 71] width 5 height 7
select select "service"
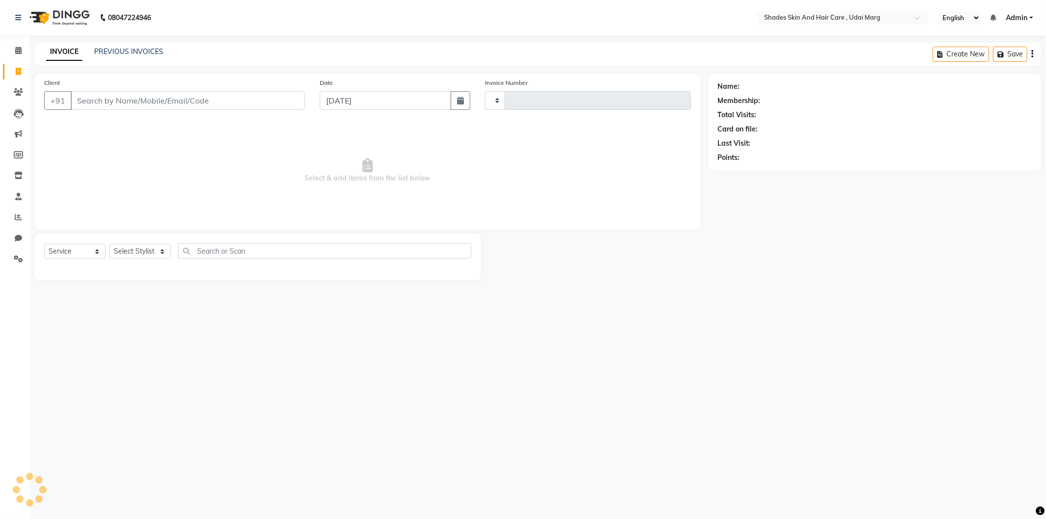
click at [112, 101] on input "Client" at bounding box center [188, 100] width 234 height 19
type input "9"
type input "3792"
select select "8022"
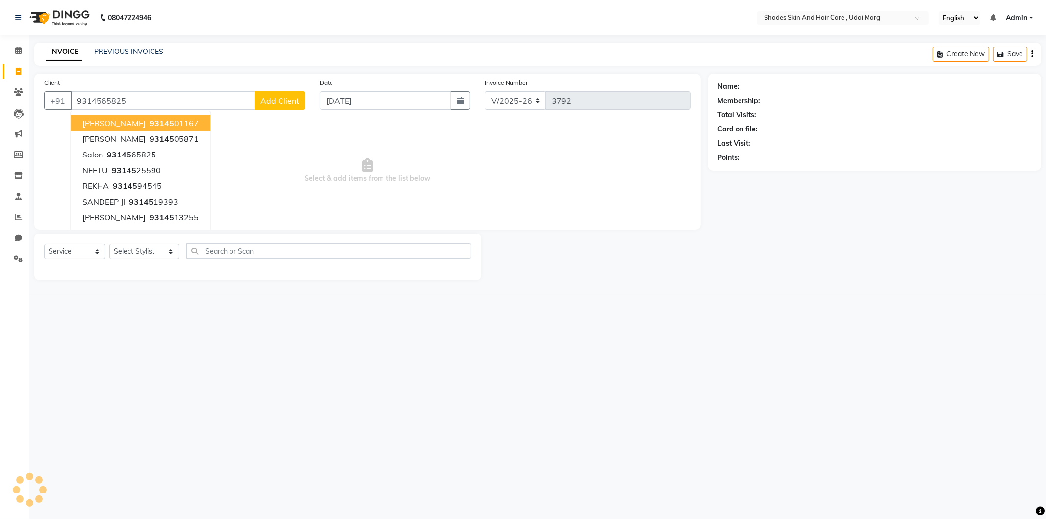
type input "9314565825"
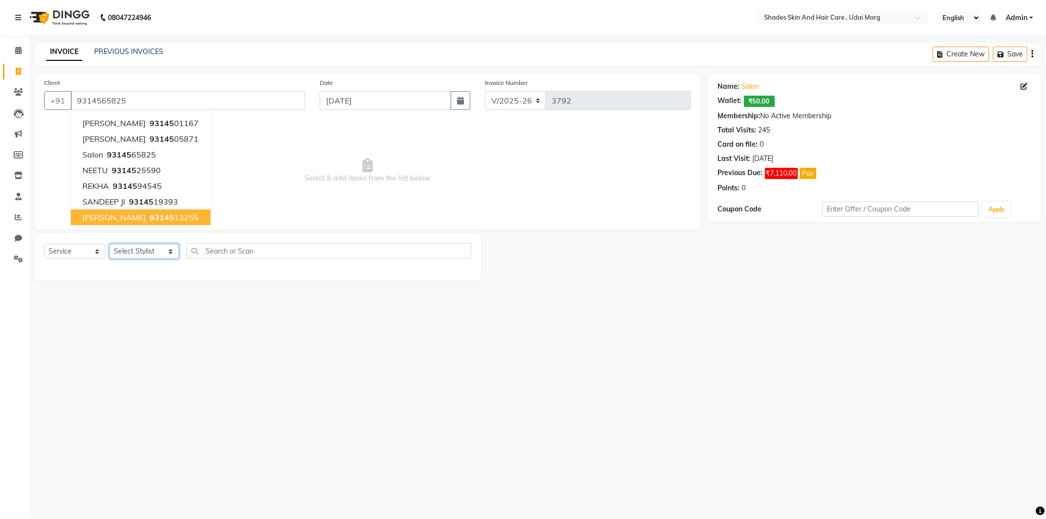
click at [169, 252] on select "Select Stylist [PERSON_NAME] ADMIN [PERSON_NAME] [PERSON_NAME] GAYATRI [PERSON_…" at bounding box center [144, 251] width 70 height 15
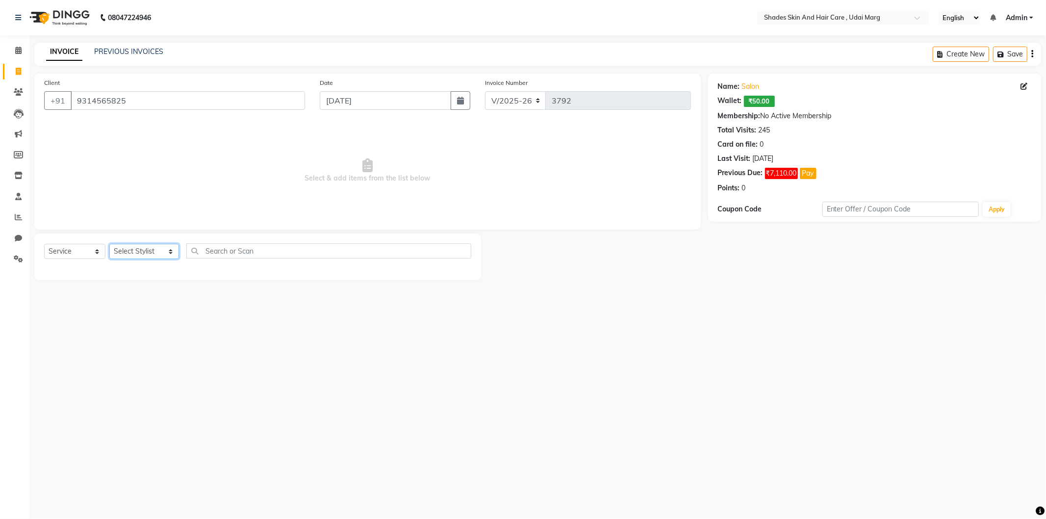
select select "74336"
click at [109, 244] on select "Select Stylist [PERSON_NAME] ADMIN [PERSON_NAME] [PERSON_NAME] GAYATRI [PERSON_…" at bounding box center [144, 251] width 70 height 15
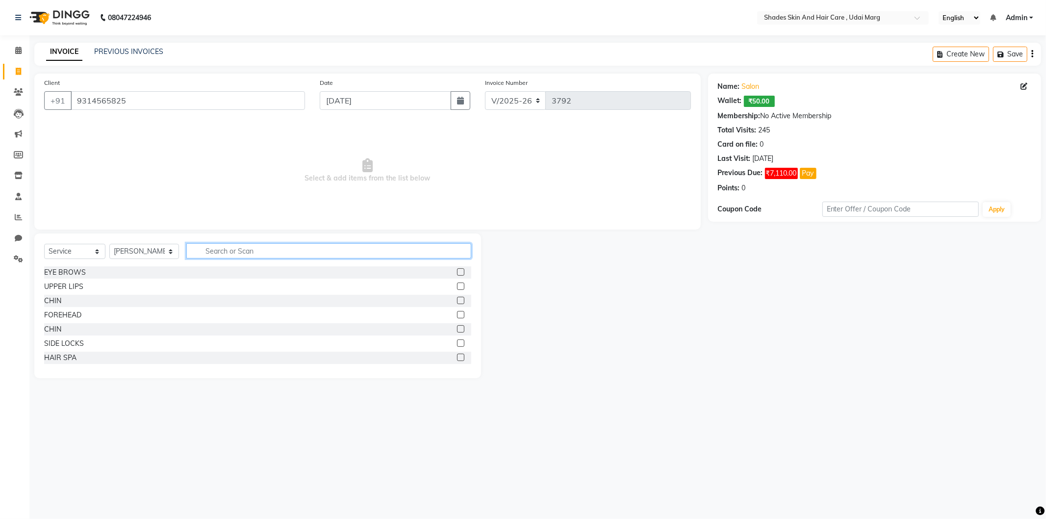
click at [252, 250] on input "text" at bounding box center [328, 250] width 285 height 15
type input "head"
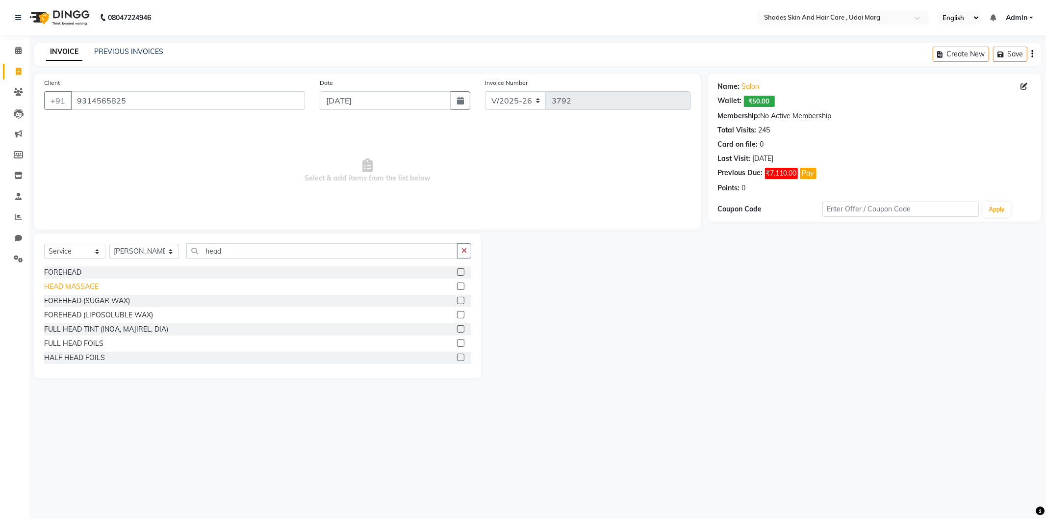
click at [79, 286] on div "HEAD MASSAGE" at bounding box center [71, 286] width 54 height 10
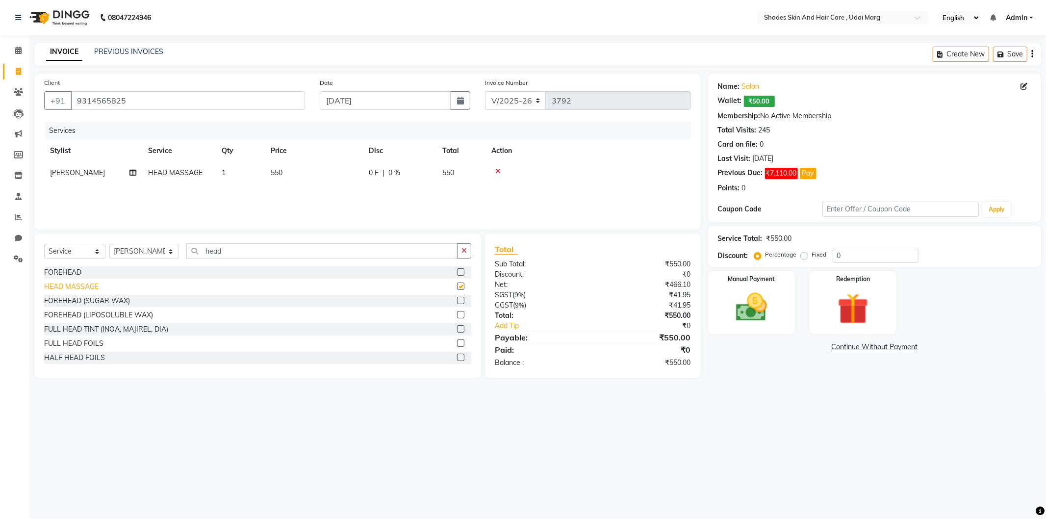
checkbox input "false"
click at [772, 305] on img at bounding box center [751, 307] width 52 height 37
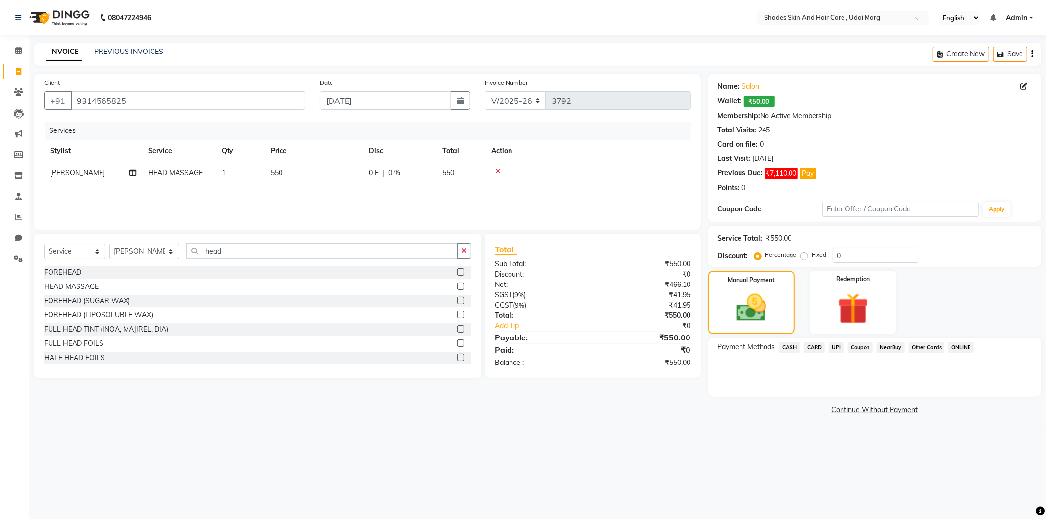
click at [839, 344] on span "UPI" at bounding box center [836, 347] width 15 height 11
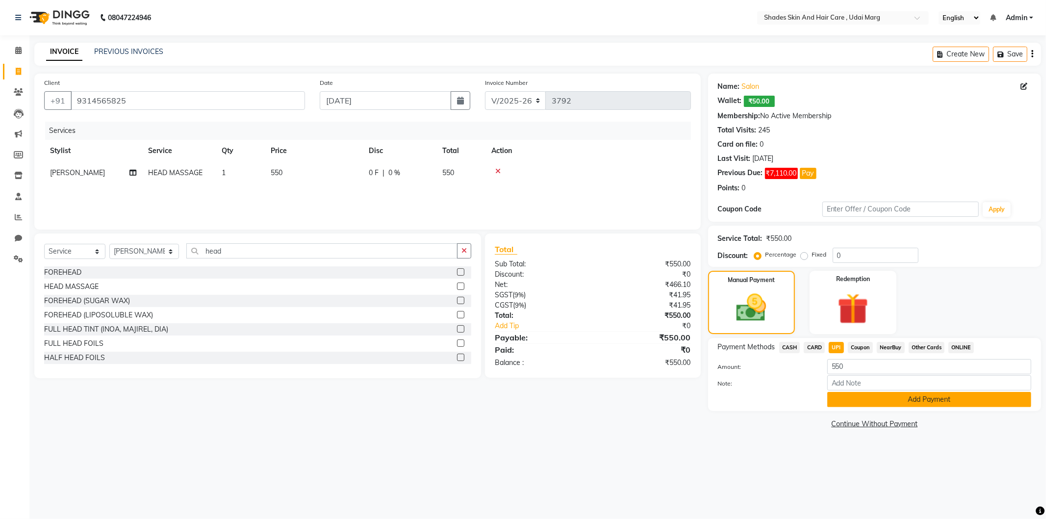
click at [862, 398] on button "Add Payment" at bounding box center [929, 399] width 204 height 15
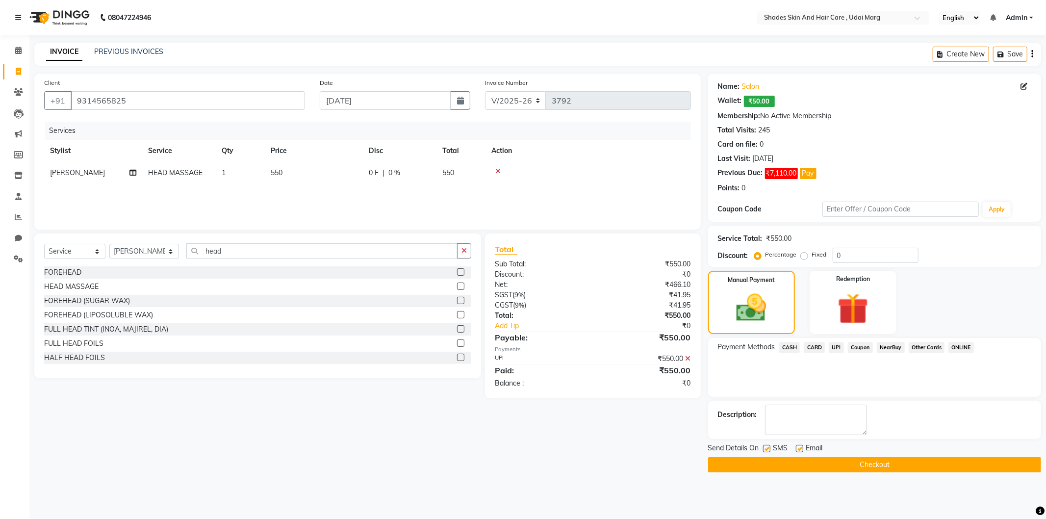
click at [846, 461] on button "Checkout" at bounding box center [874, 464] width 333 height 15
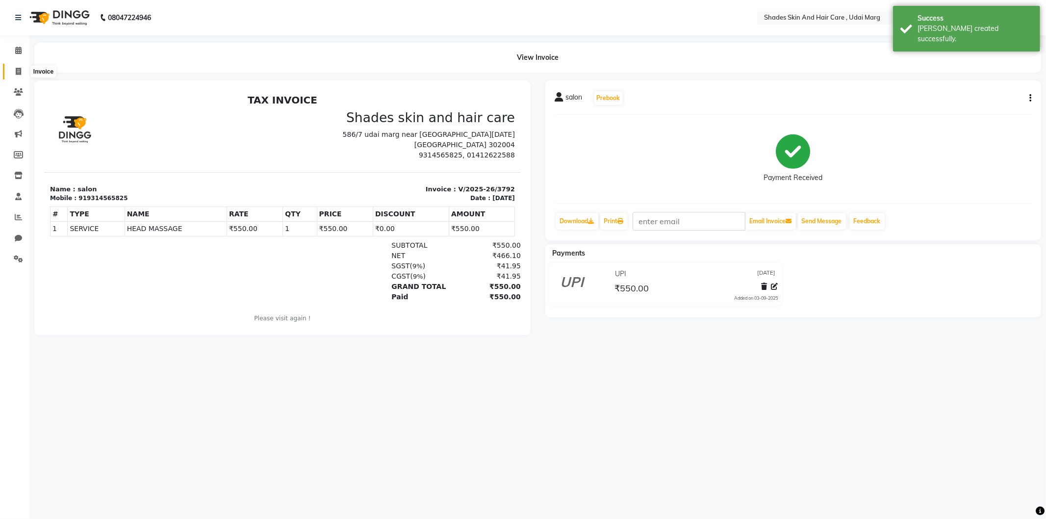
click at [16, 76] on span at bounding box center [18, 71] width 17 height 11
select select "service"
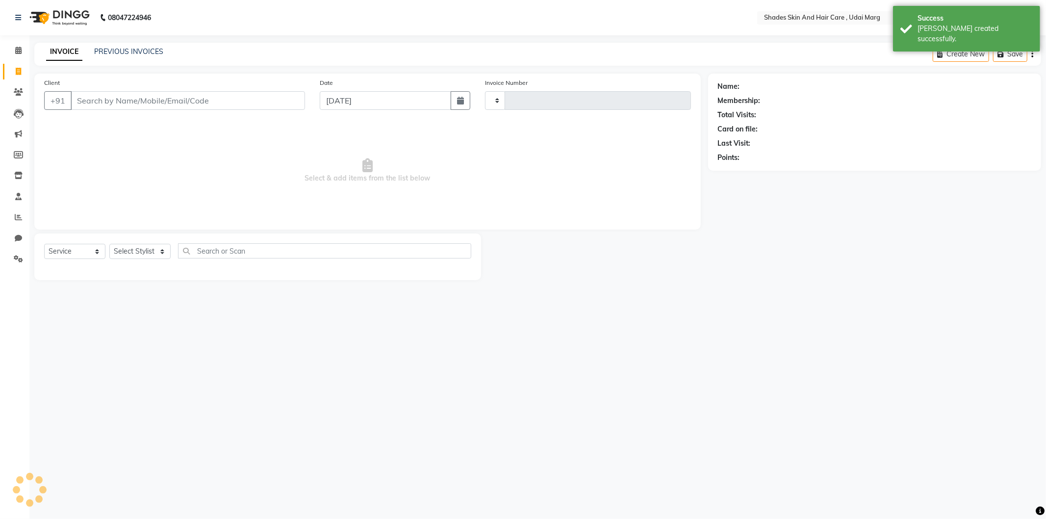
type input "3793"
select select "8022"
click at [18, 223] on link "Reports" at bounding box center [15, 217] width 24 height 16
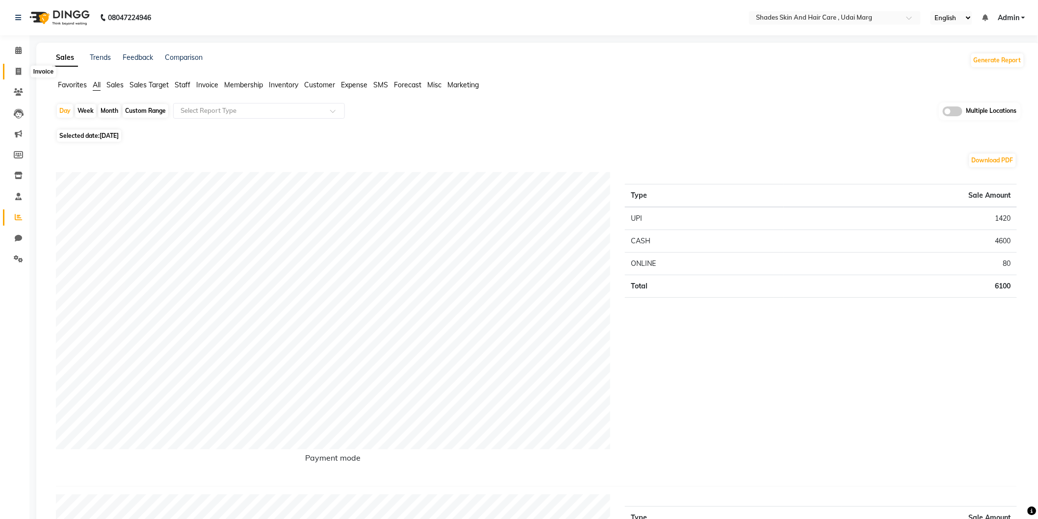
click at [11, 71] on span at bounding box center [18, 71] width 17 height 11
select select "service"
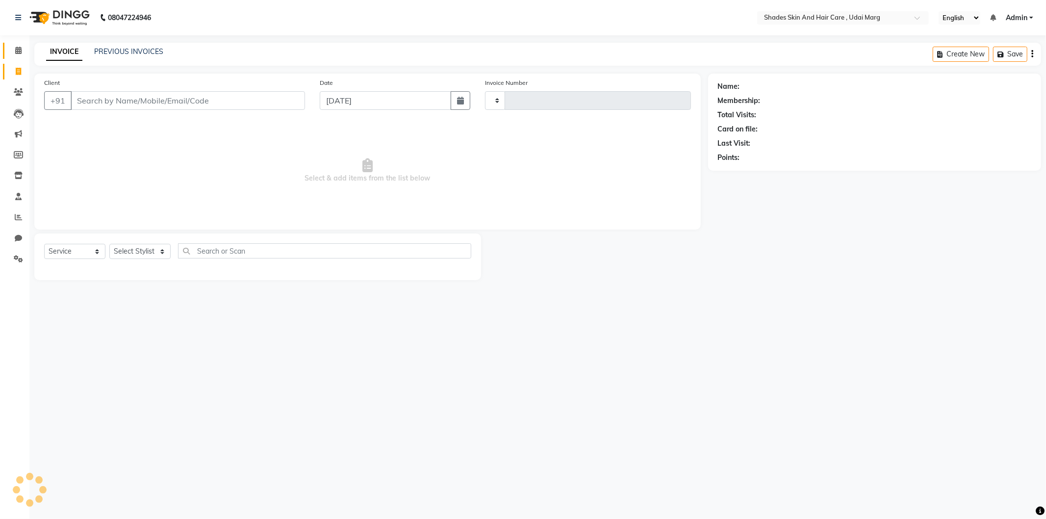
type input "3793"
select select "8022"
click at [25, 50] on span at bounding box center [18, 50] width 17 height 11
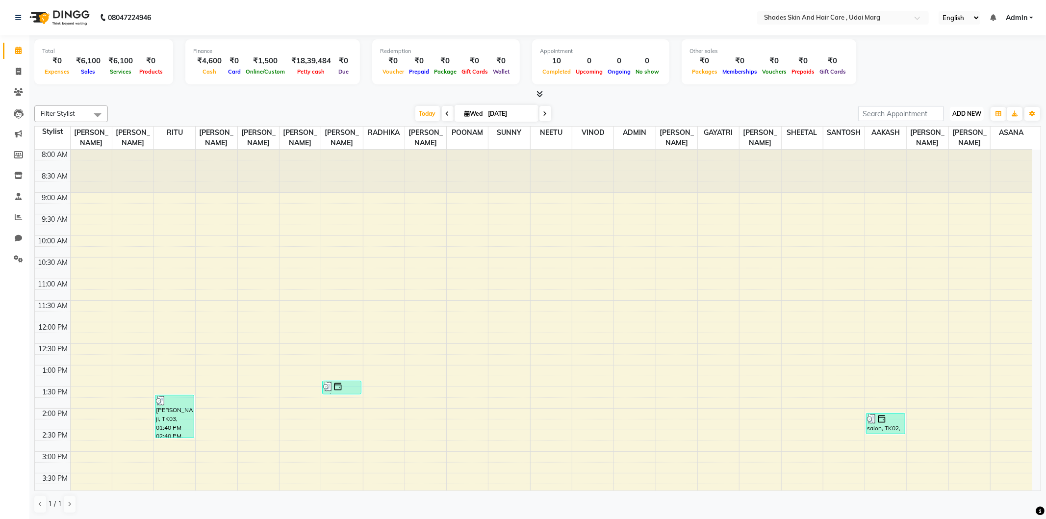
click at [967, 113] on span "ADD NEW" at bounding box center [966, 113] width 29 height 7
click at [935, 157] on link "Add Expense" at bounding box center [944, 157] width 77 height 13
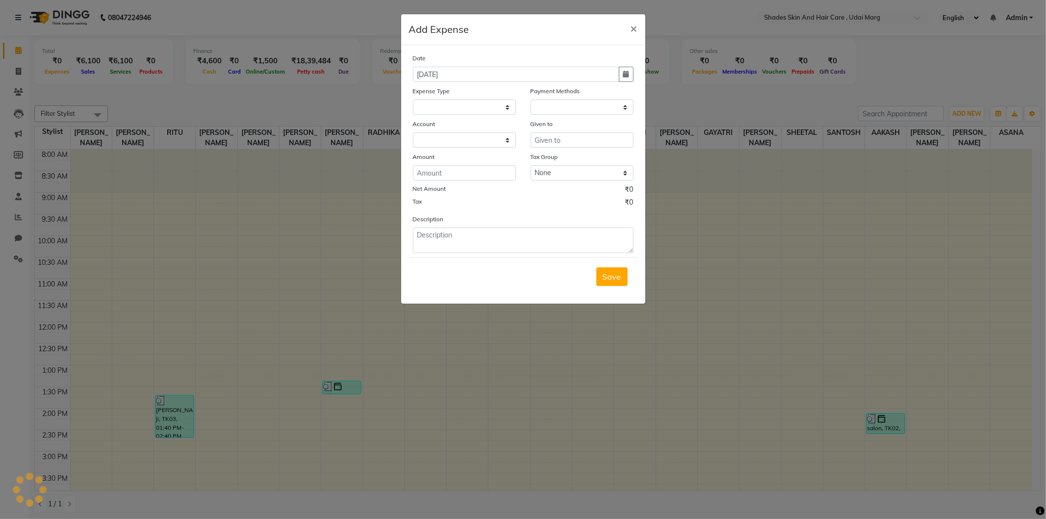
select select
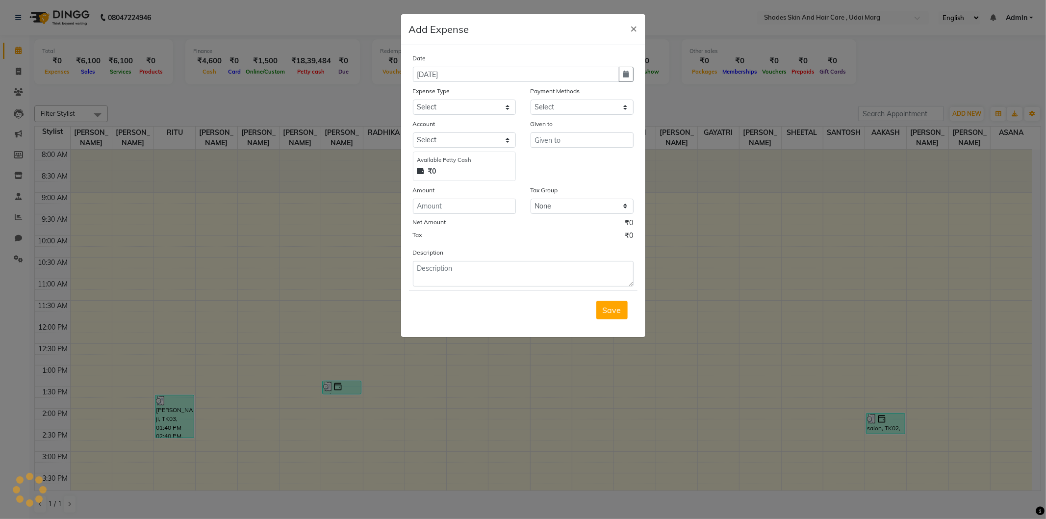
select select "1"
select select "7152"
click at [551, 138] on input "text" at bounding box center [582, 139] width 103 height 15
click at [439, 114] on select "Select Advance Salary Bank charges Car maintenance Cash transfer to bank Cash t…" at bounding box center [464, 107] width 103 height 15
select select "18"
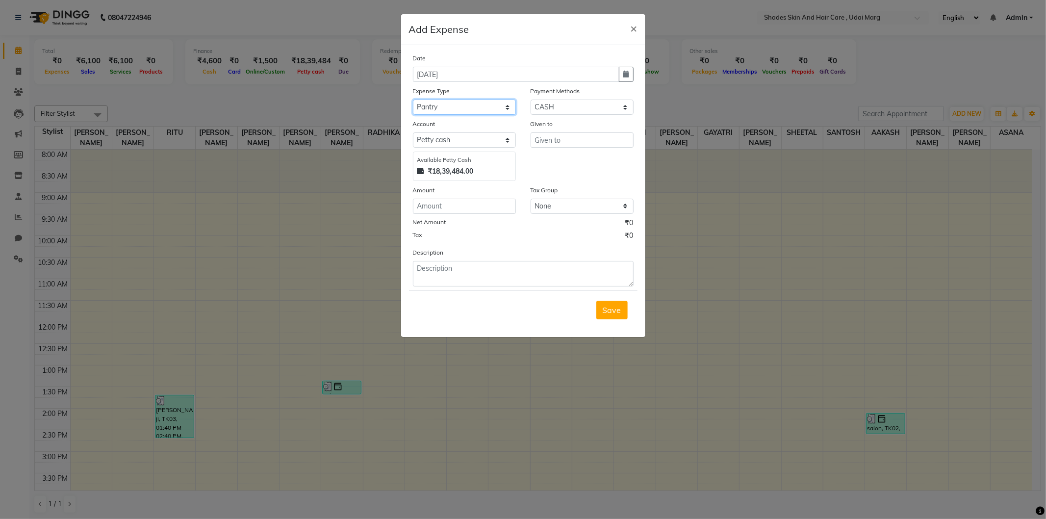
click at [413, 100] on select "Select Advance Salary Bank charges Car maintenance Cash transfer to bank Cash t…" at bounding box center [464, 107] width 103 height 15
click at [430, 135] on select "Select [PERSON_NAME] cash Default account" at bounding box center [464, 139] width 103 height 15
click at [432, 137] on select "Select [PERSON_NAME] cash Default account" at bounding box center [464, 139] width 103 height 15
click at [596, 148] on input "text" at bounding box center [582, 139] width 103 height 15
type input "a"
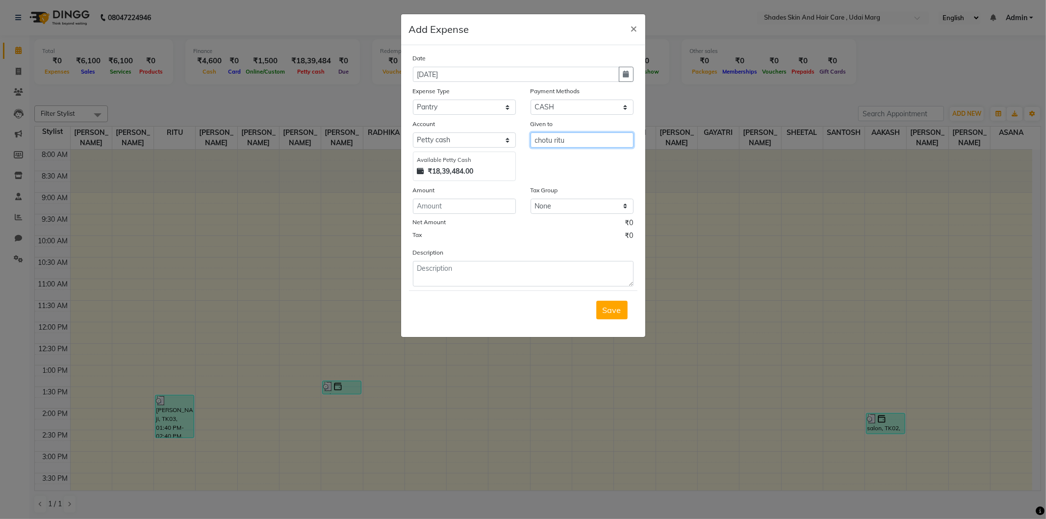
type input "chotu ritu"
click at [458, 208] on input "number" at bounding box center [464, 206] width 103 height 15
type input "614"
click at [487, 268] on textarea at bounding box center [523, 273] width 221 height 25
click at [438, 272] on textarea "coffee chach sugar parsal" at bounding box center [523, 273] width 221 height 25
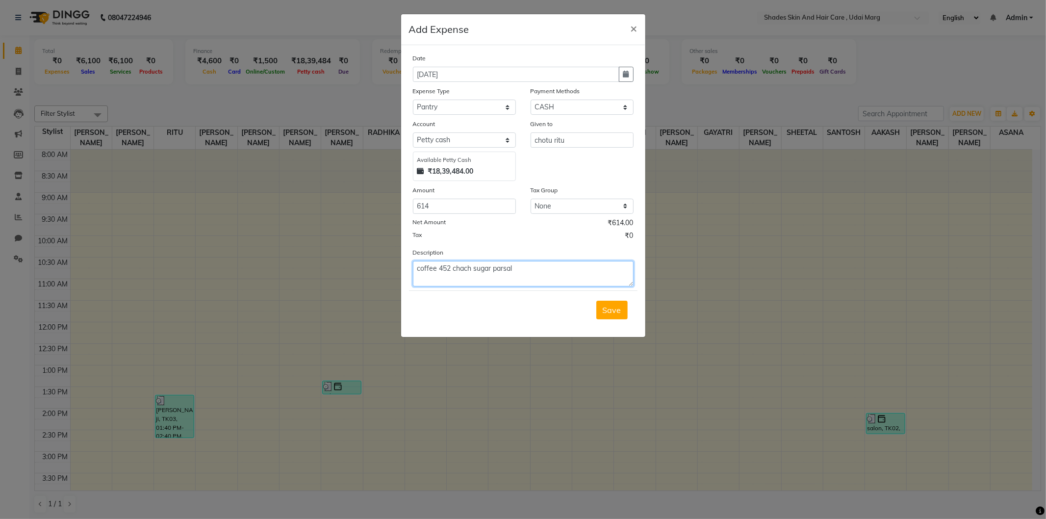
click at [474, 270] on textarea "coffee 452 chach sugar parsal" at bounding box center [523, 273] width 221 height 25
click at [501, 276] on textarea "coffee 452 chach 16 sugar parsal" at bounding box center [523, 273] width 221 height 25
click at [502, 269] on textarea "coffee 452 chach 16 sugar parsal" at bounding box center [523, 273] width 221 height 25
click at [539, 264] on textarea "coffee 452 chach 16 sugar 96 parsal" at bounding box center [523, 273] width 221 height 25
click at [542, 283] on textarea "coffee 452 chach 16 sugar 96 parsal 50" at bounding box center [523, 273] width 221 height 25
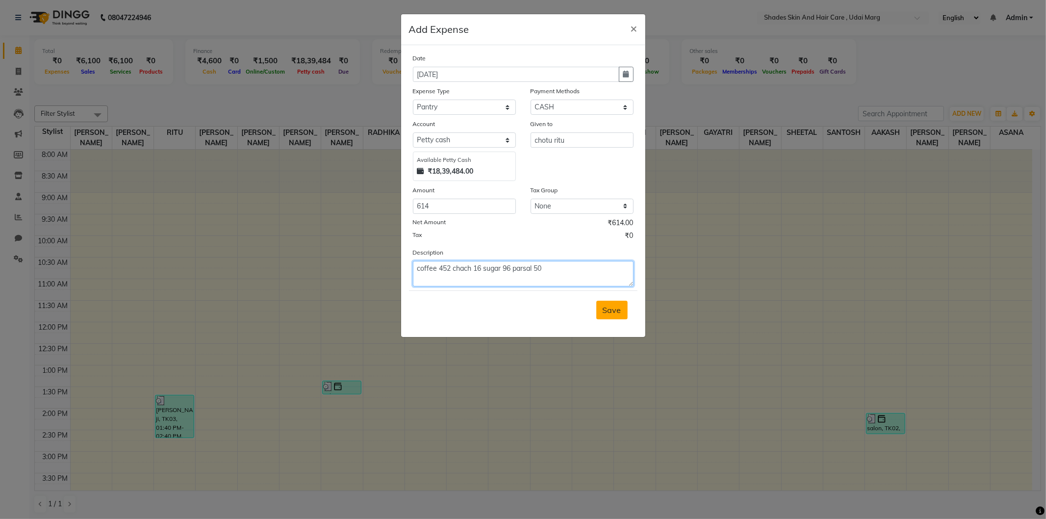
type textarea "coffee 452 chach 16 sugar 96 parsal 50"
click at [619, 312] on span "Save" at bounding box center [612, 310] width 19 height 10
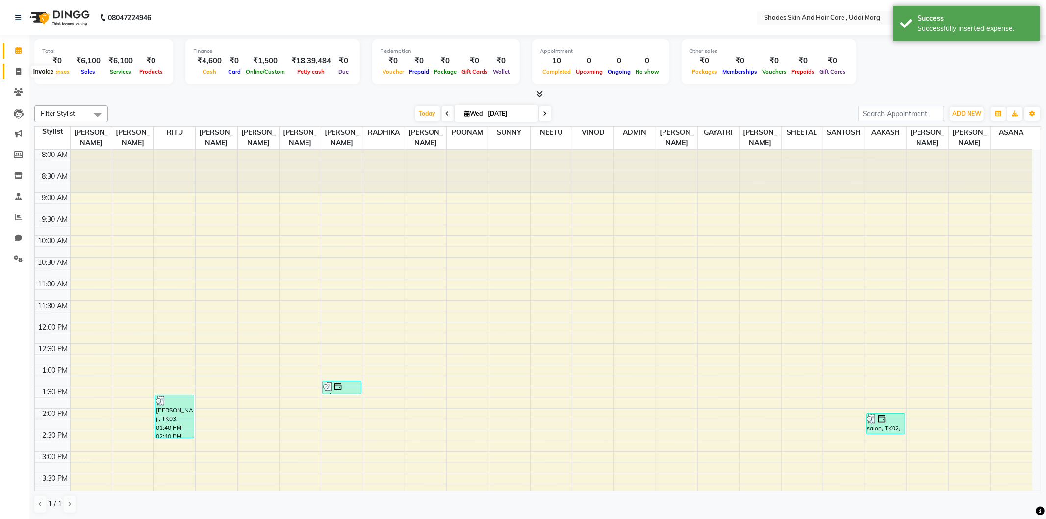
click at [13, 66] on span at bounding box center [18, 71] width 17 height 11
select select "service"
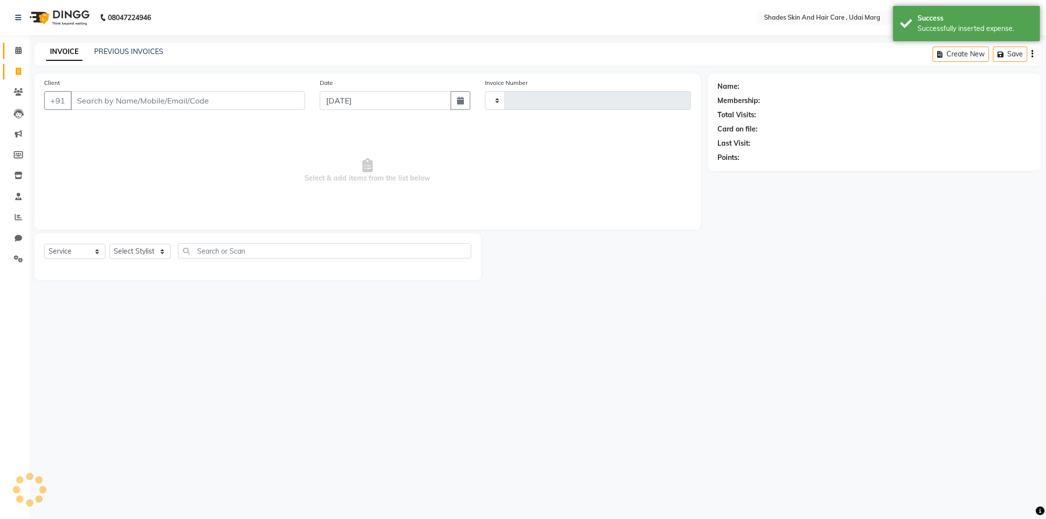
type input "3793"
select select "8022"
click at [19, 52] on icon at bounding box center [18, 50] width 6 height 7
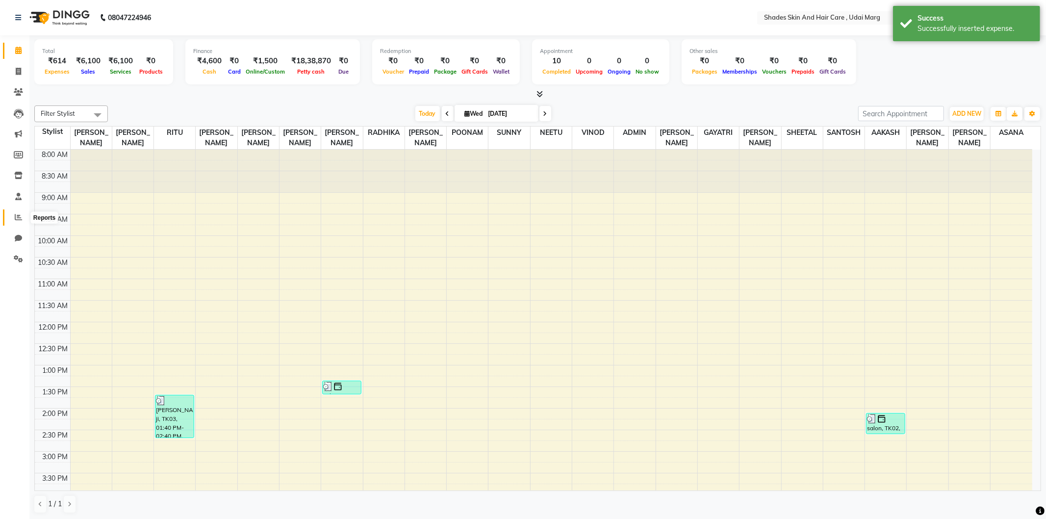
click at [20, 218] on icon at bounding box center [18, 216] width 7 height 7
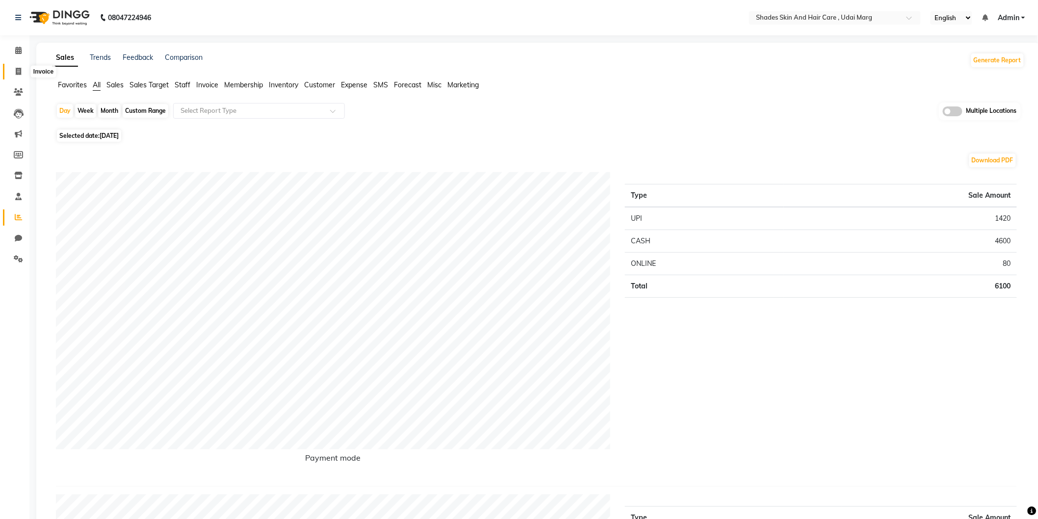
click at [16, 70] on icon at bounding box center [18, 71] width 5 height 7
select select "service"
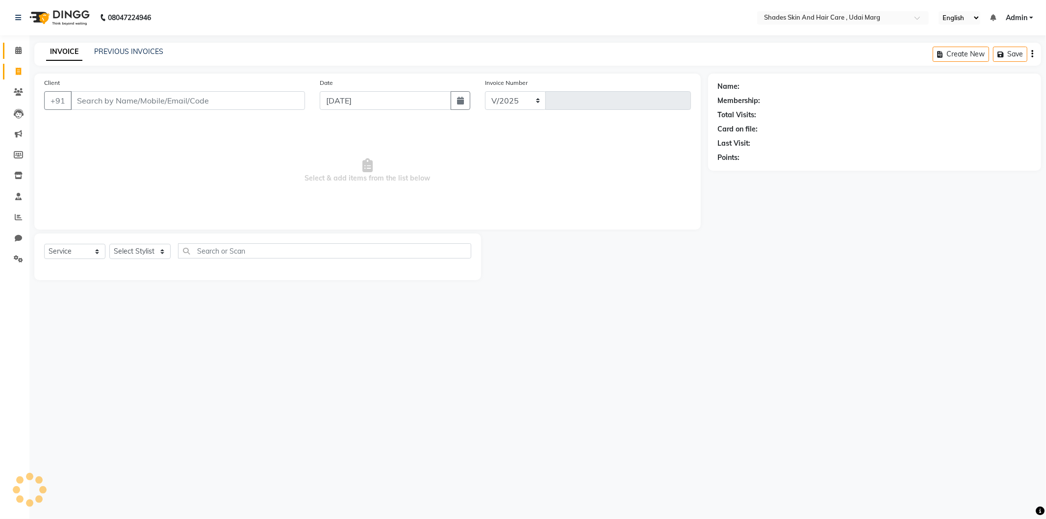
select select "8022"
type input "3793"
click at [21, 50] on span at bounding box center [18, 50] width 17 height 11
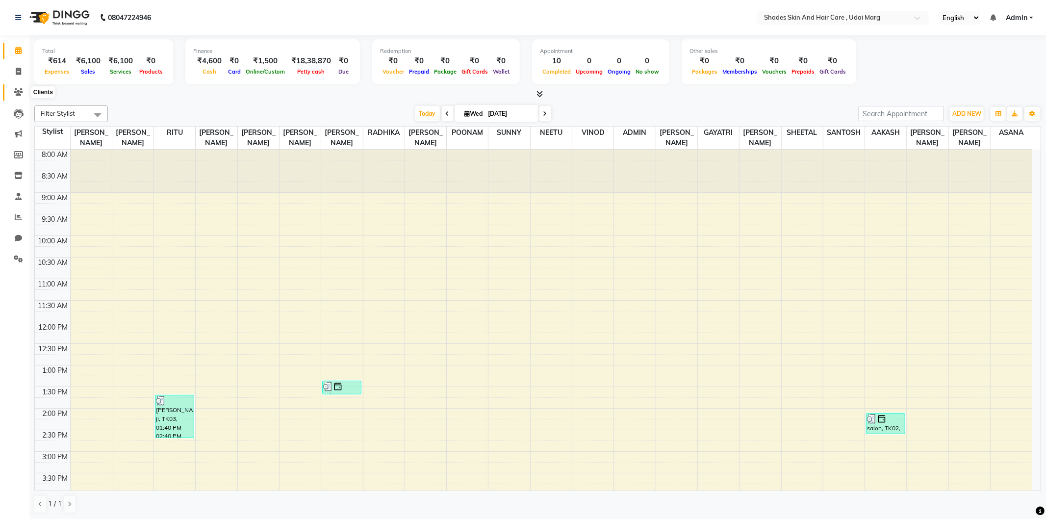
scroll to position [203, 0]
